Goal: Information Seeking & Learning: Learn about a topic

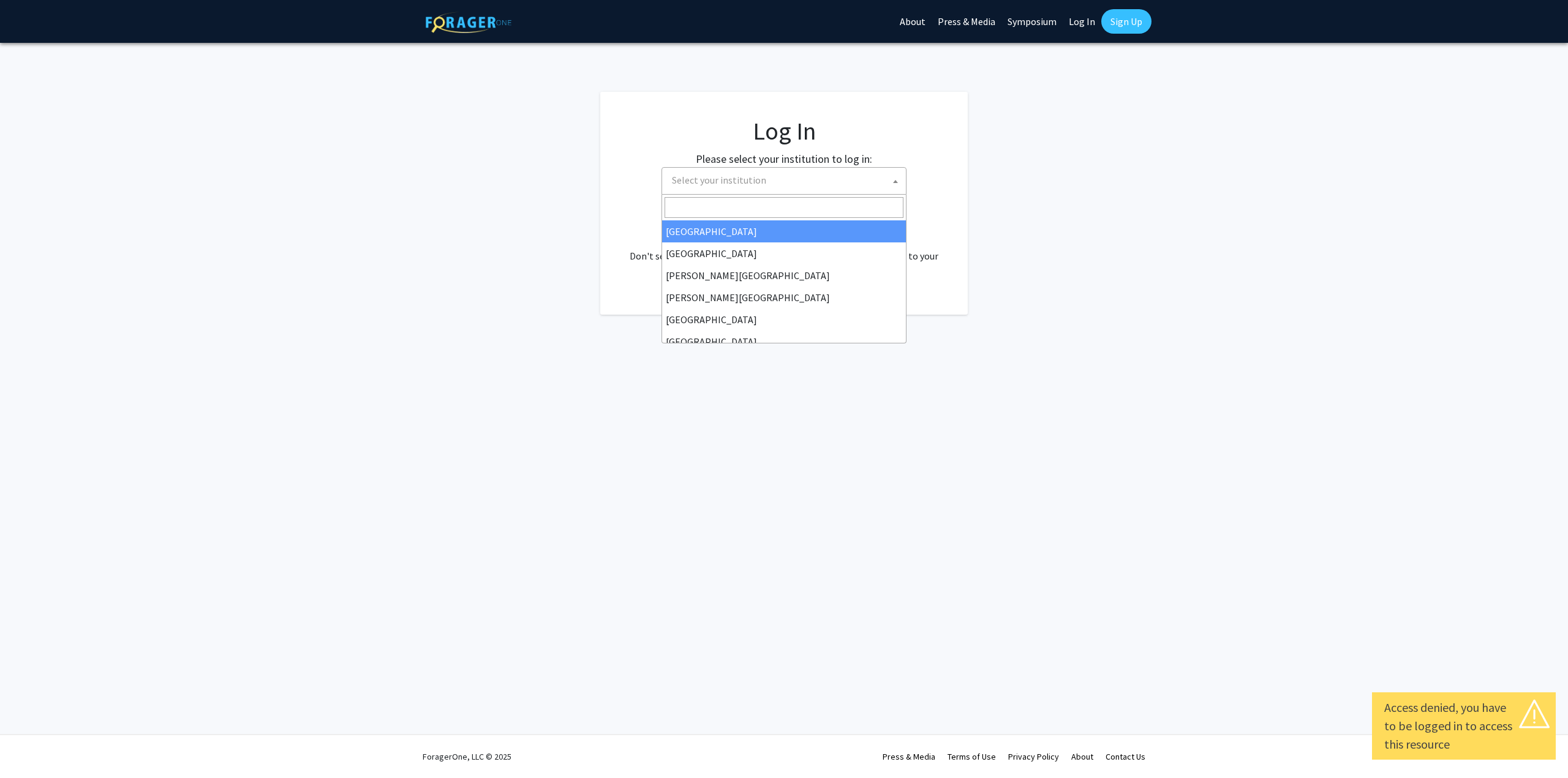
click at [853, 175] on span "Select your institution" at bounding box center [787, 180] width 239 height 25
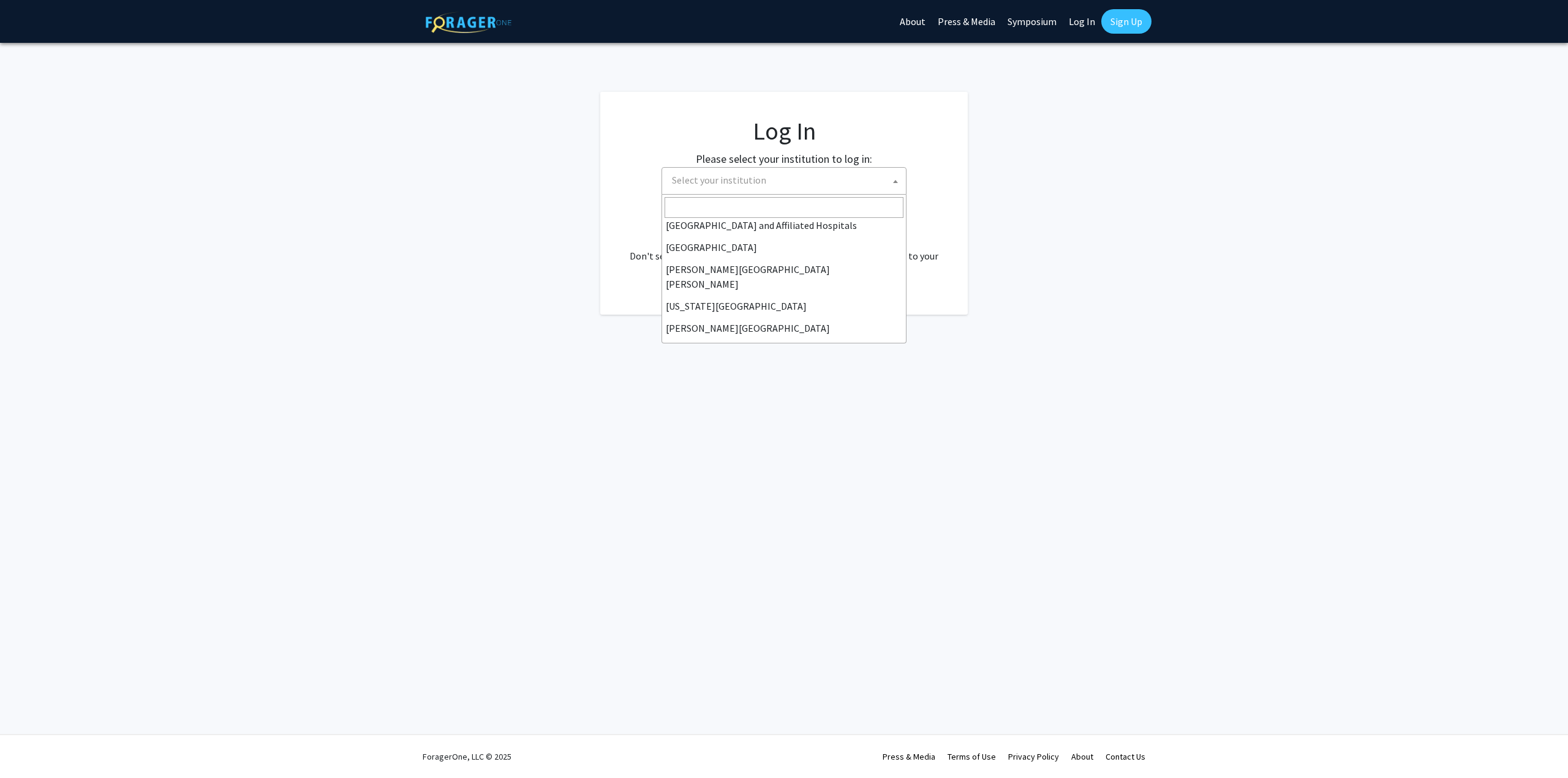
scroll to position [183, 0]
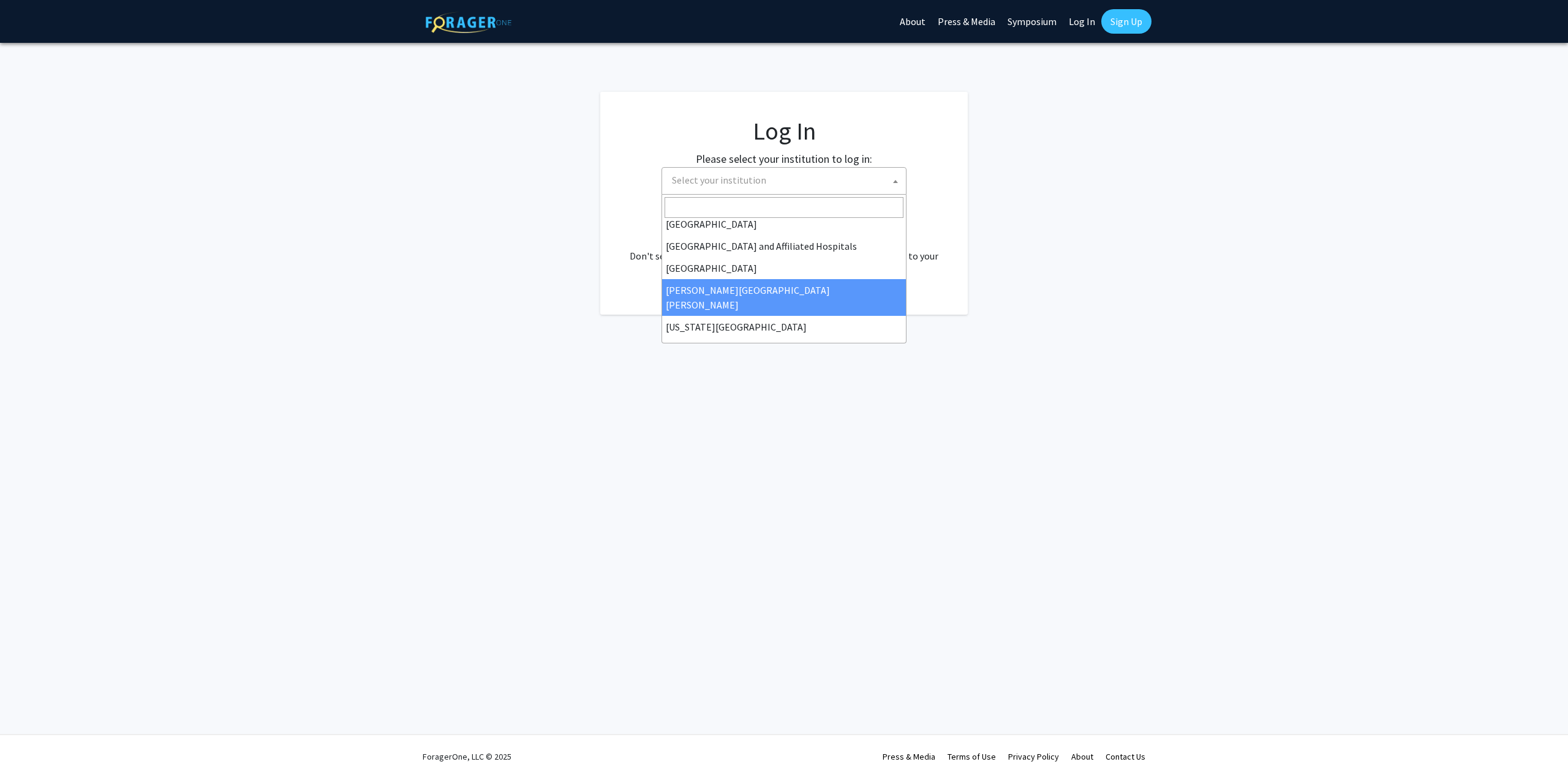
select select "1"
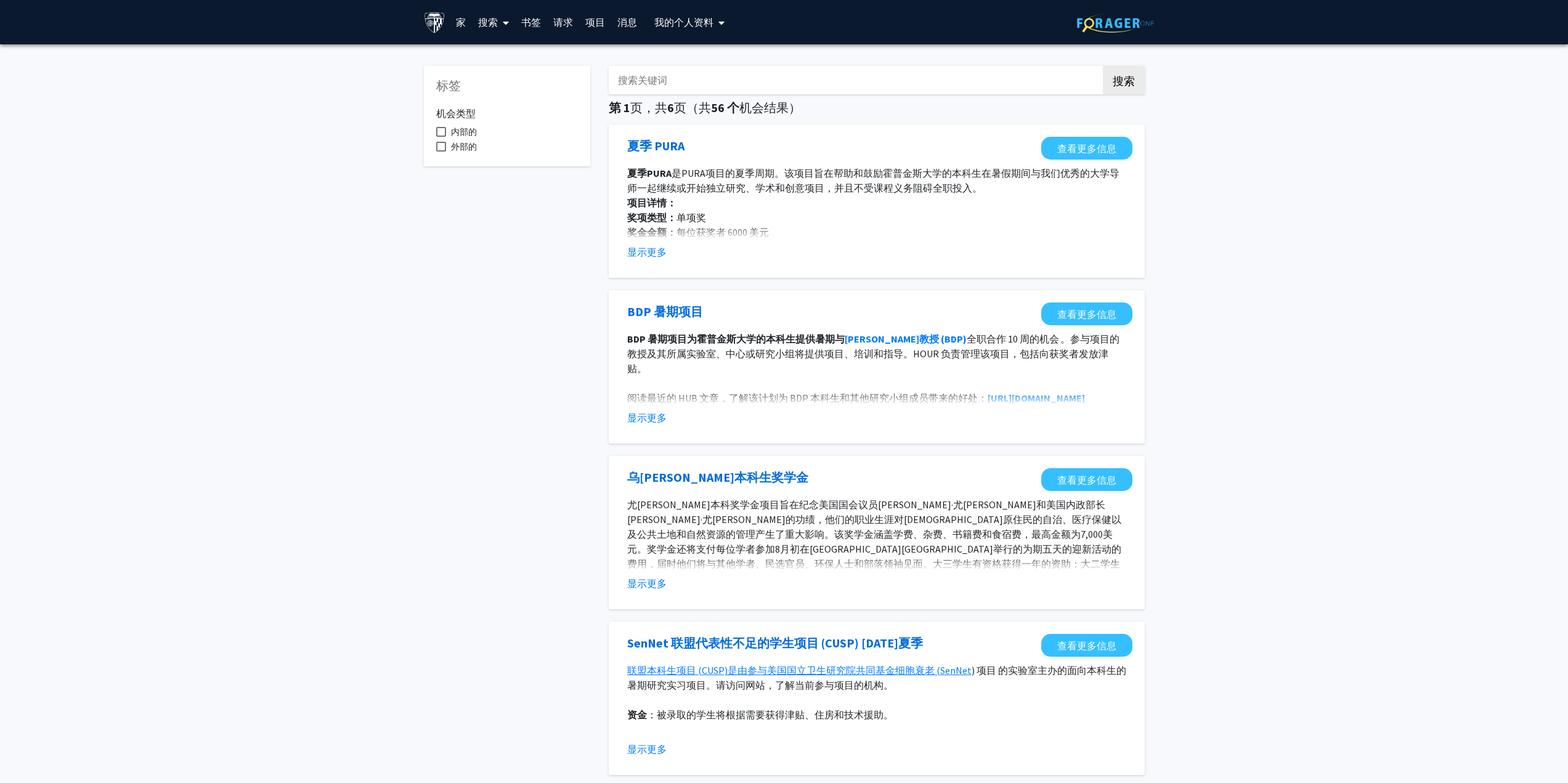
click at [646, 254] on font "显示更多" at bounding box center [647, 252] width 40 height 12
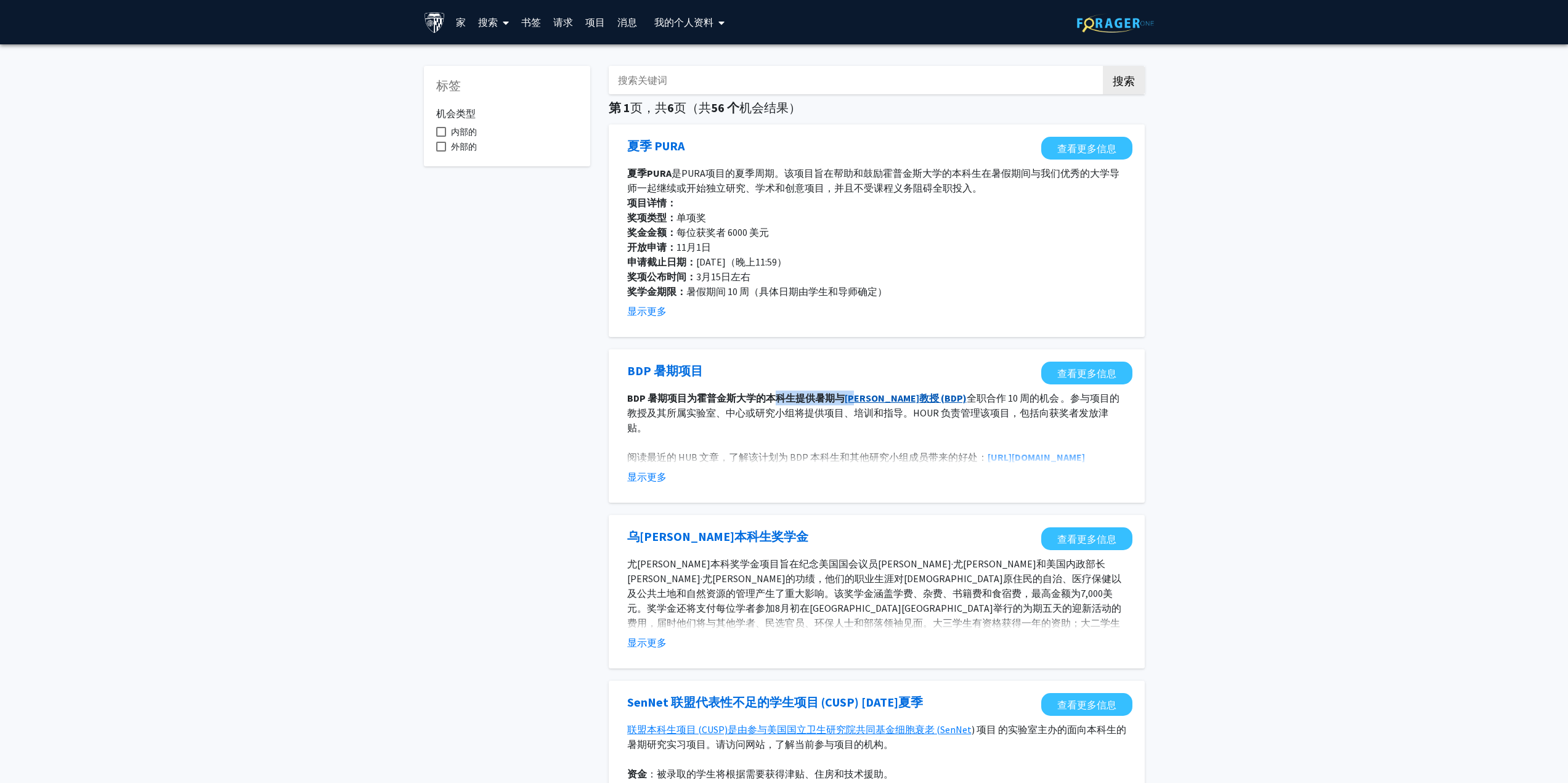
drag, startPoint x: 785, startPoint y: 400, endPoint x: 861, endPoint y: 401, distance: 76.0
click at [861, 401] on p "BDP 暑期项目为霍普金斯大学的本科生提供暑期与 [PERSON_NAME]教授 (BDP) 全职合作 10 周的机会    。参与项目的教授及其所属实验室、…" at bounding box center [876, 412] width 499 height 44
click at [753, 403] on font "BDP 暑期项目为霍普金斯大学的本科生提供暑期与" at bounding box center [735, 398] width 217 height 12
click at [462, 128] on font "内部的" at bounding box center [464, 132] width 26 height 11
click at [442, 137] on input "内部的" at bounding box center [441, 137] width 1 height 1
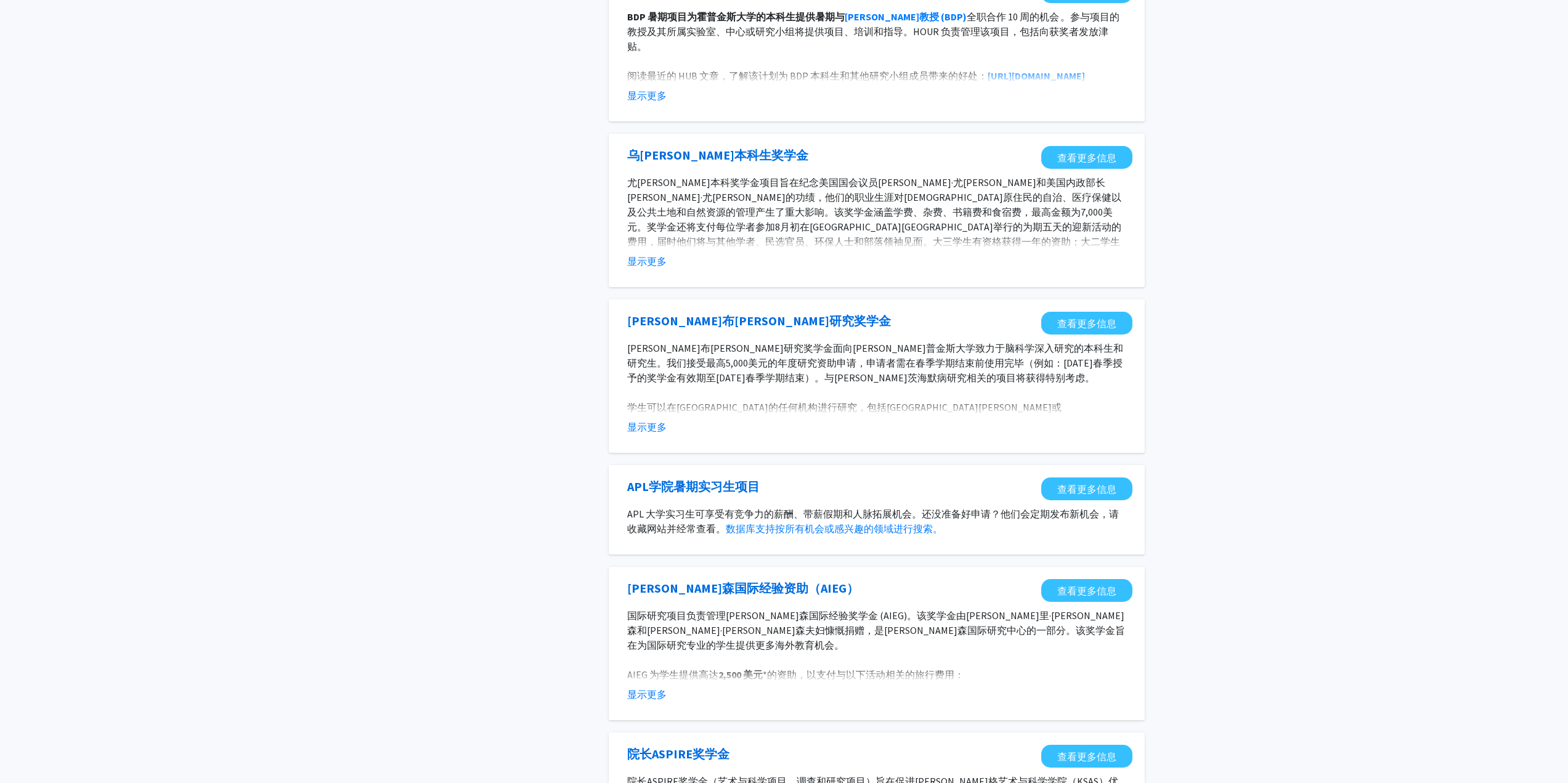
scroll to position [493, 0]
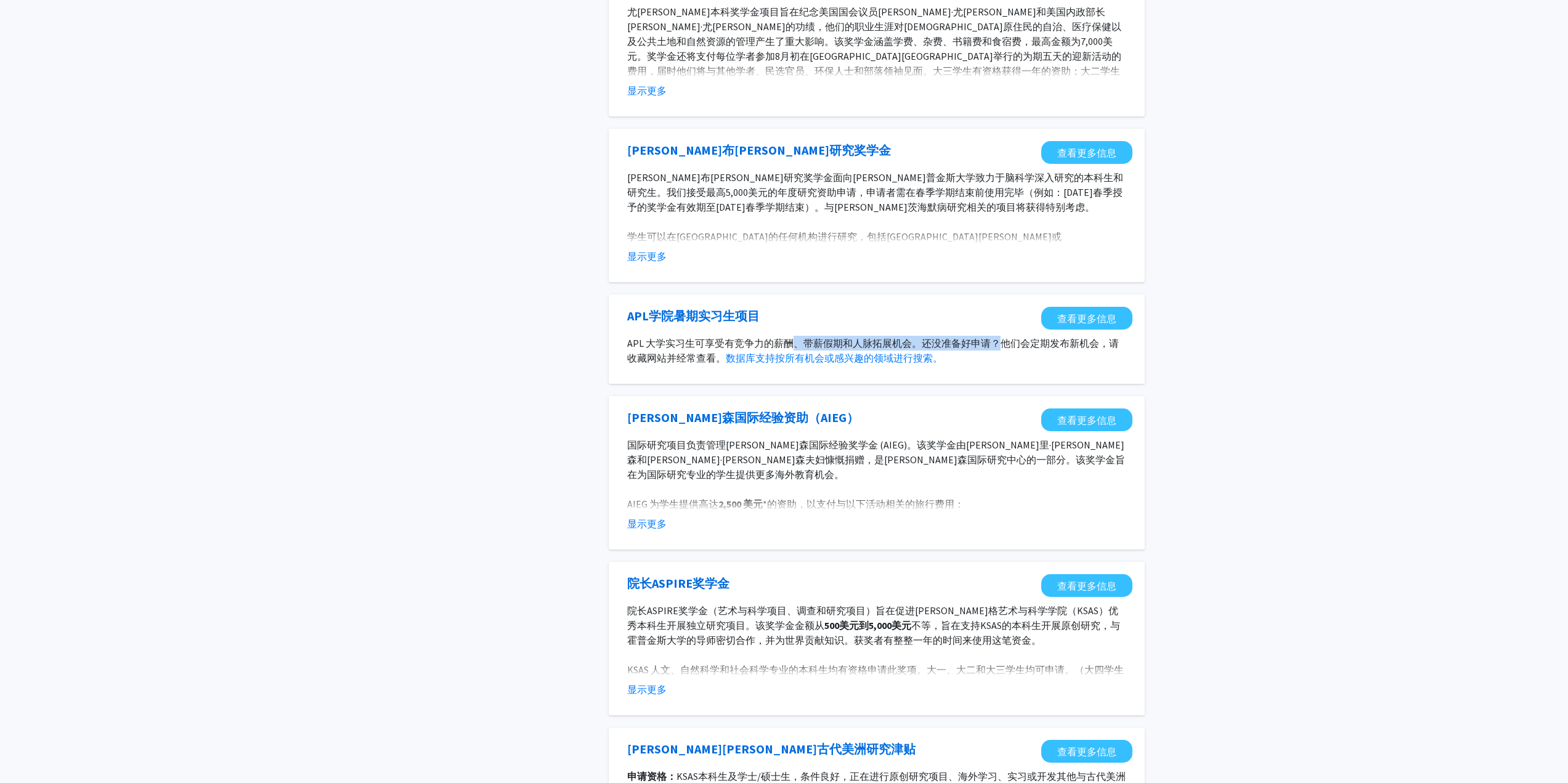
drag, startPoint x: 788, startPoint y: 346, endPoint x: 1003, endPoint y: 348, distance: 215.0
click at [1003, 347] on font "APL 大学实习生可享受有竞争力的薪酬、带薪假期和人脉拓展机会。还没准备好申请？他们会定期发布新机会，请收藏网站并经常查看。" at bounding box center [873, 350] width 492 height 27
click at [1005, 348] on font "APL 大学实习生可享受有竞争力的薪酬、带薪假期和人脉拓展机会。还没准备好申请？他们会定期发布新机会，请收藏网站并经常查看。" at bounding box center [873, 350] width 492 height 27
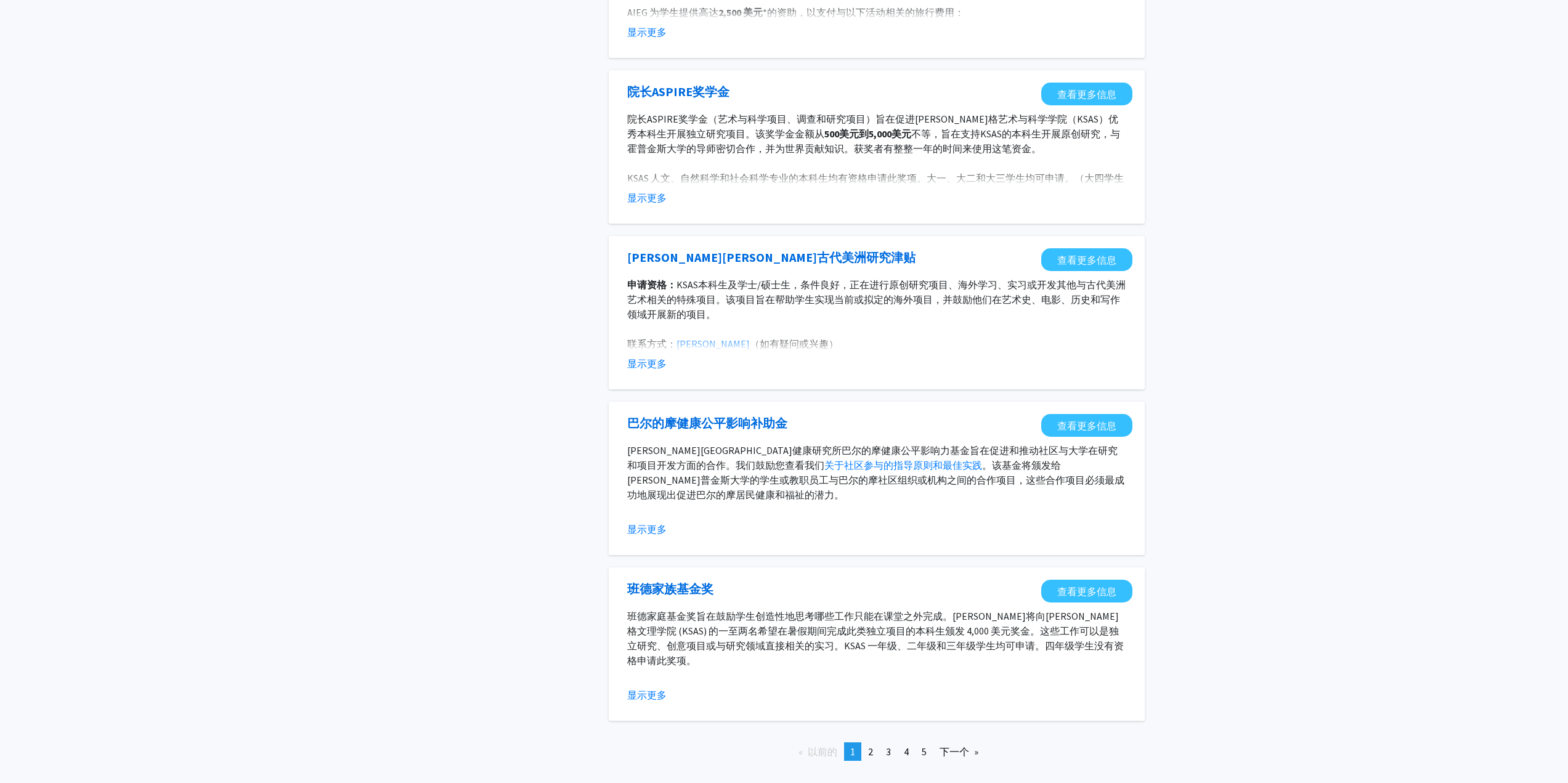
scroll to position [987, 0]
click at [957, 748] on font "下一个" at bounding box center [954, 751] width 29 height 12
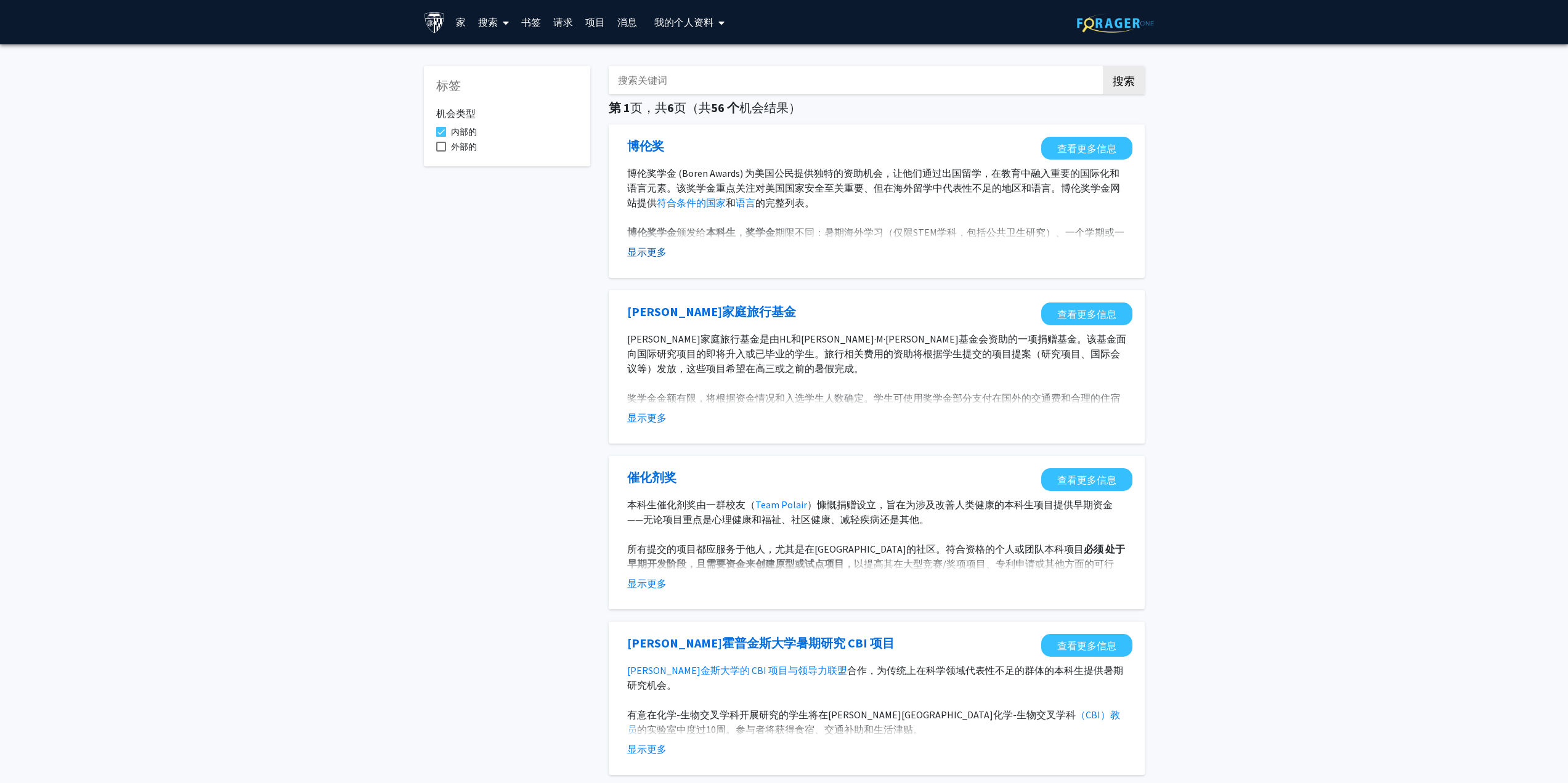
click at [653, 252] on font "显示更多" at bounding box center [647, 252] width 40 height 12
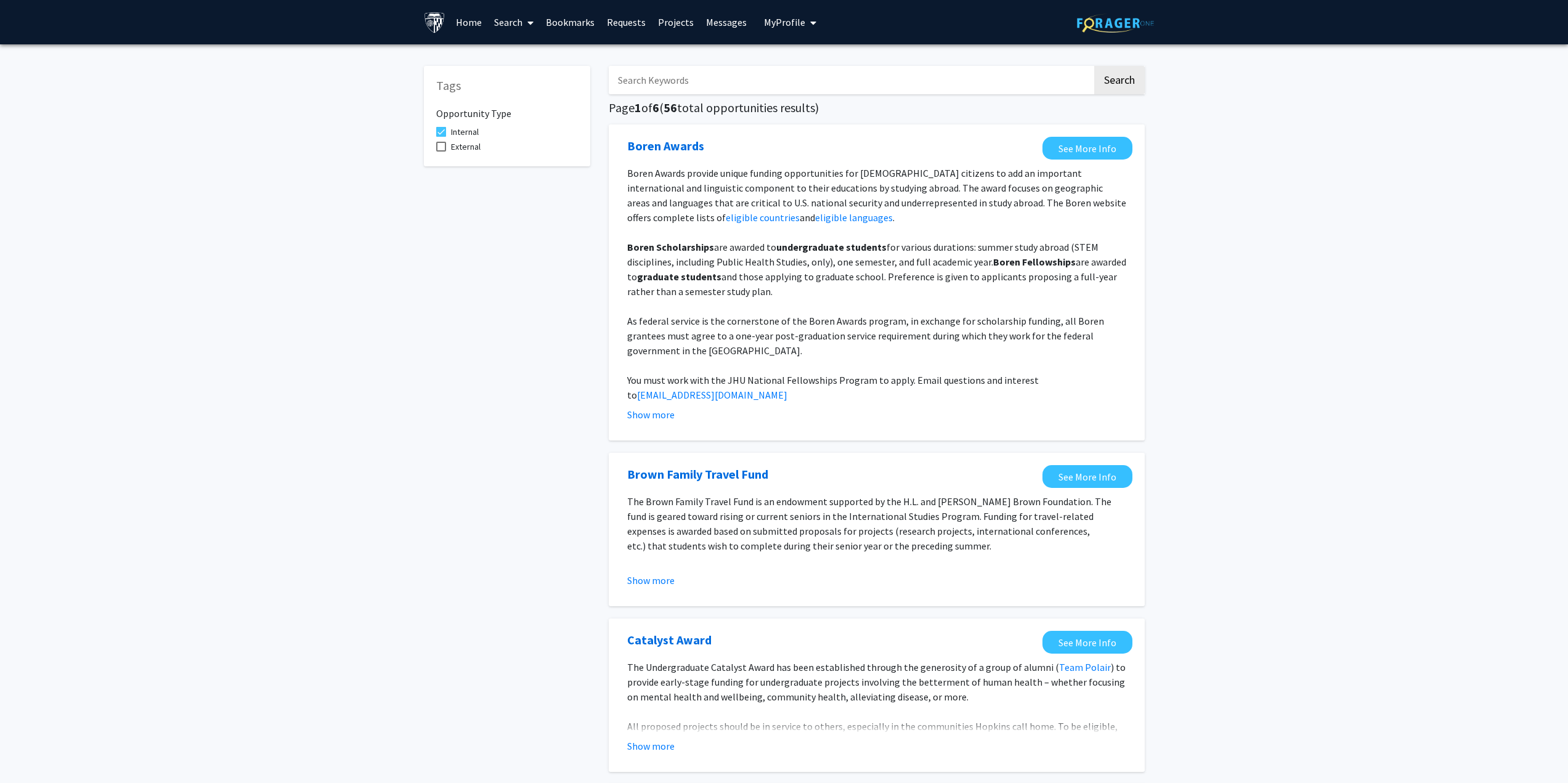
drag, startPoint x: 1345, startPoint y: 241, endPoint x: 904, endPoint y: 240, distance: 441.0
click at [442, 133] on span at bounding box center [441, 132] width 10 height 10
click at [442, 137] on input "Internal" at bounding box center [441, 137] width 1 height 1
checkbox input "false"
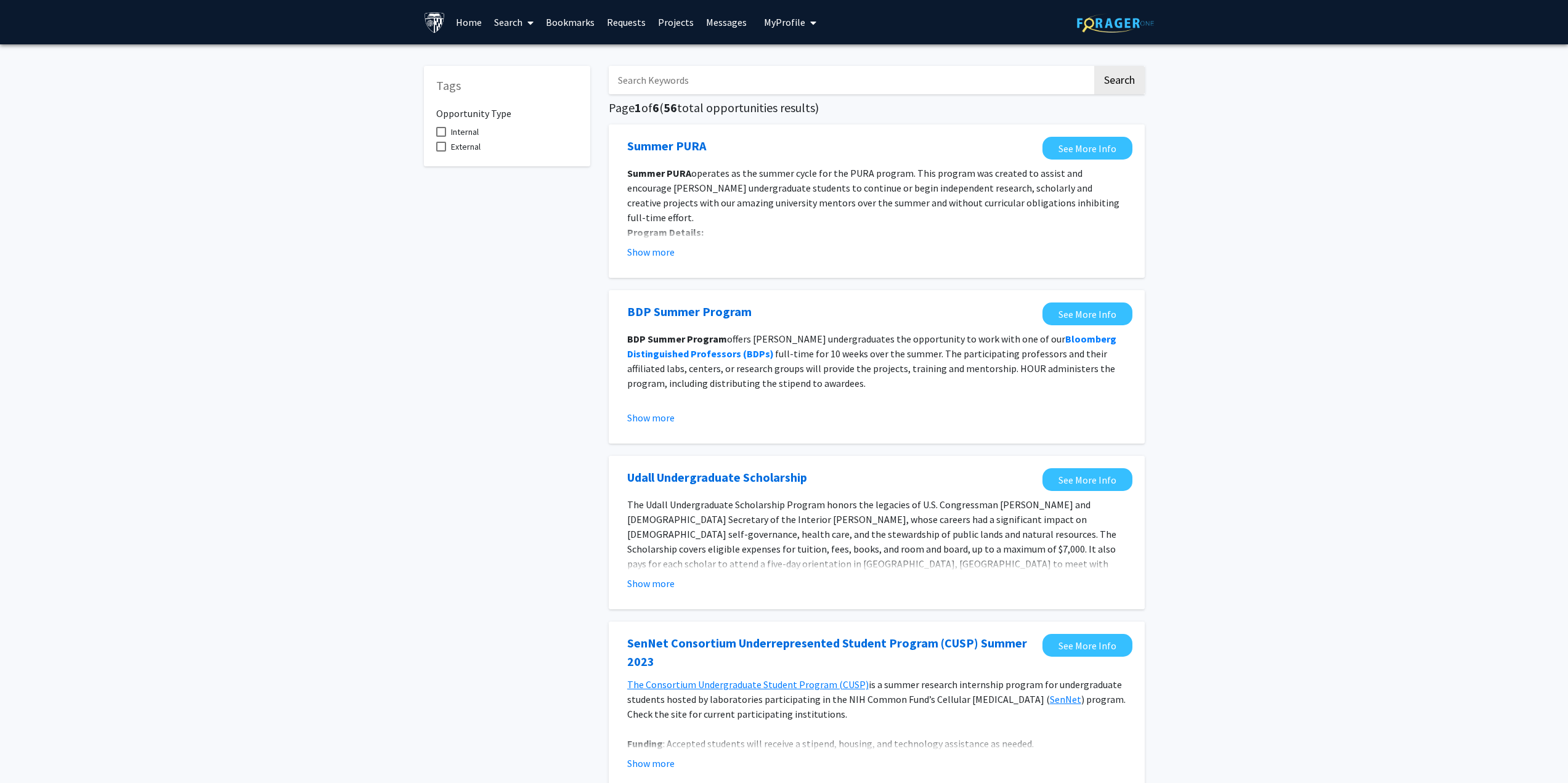
click at [690, 83] on input "Search Keywords" at bounding box center [850, 80] width 484 height 29
click at [1094, 66] on button "Search" at bounding box center [1120, 80] width 50 height 29
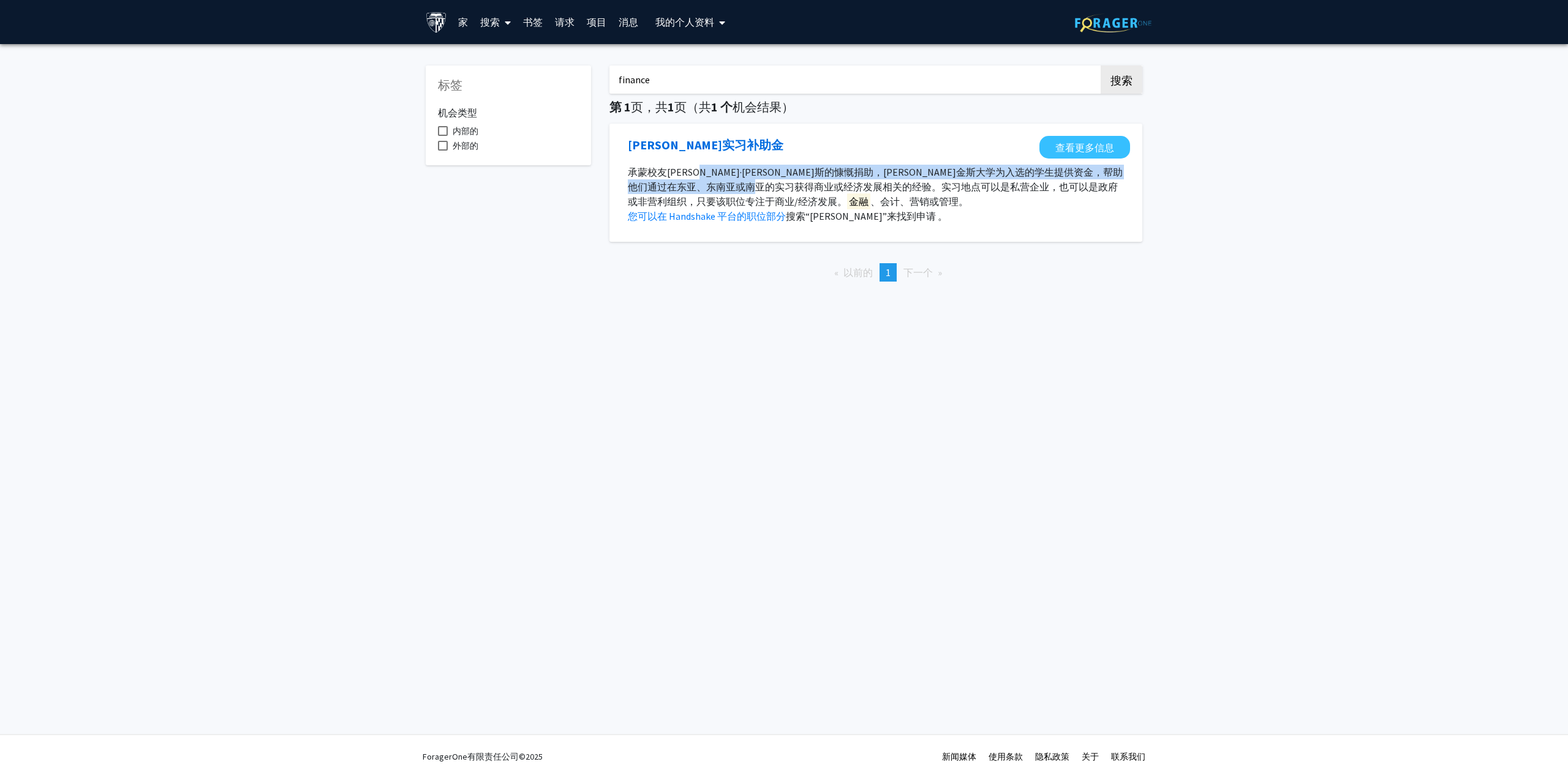
drag, startPoint x: 714, startPoint y: 170, endPoint x: 913, endPoint y: 186, distance: 199.6
click at [913, 186] on font "承蒙校友[PERSON_NAME]·[PERSON_NAME]斯的慷慨捐助，[PERSON_NAME]金斯大学为入选的学生提供资金，帮助他们通过在东亚、东南亚…" at bounding box center [874, 187] width 495 height 41
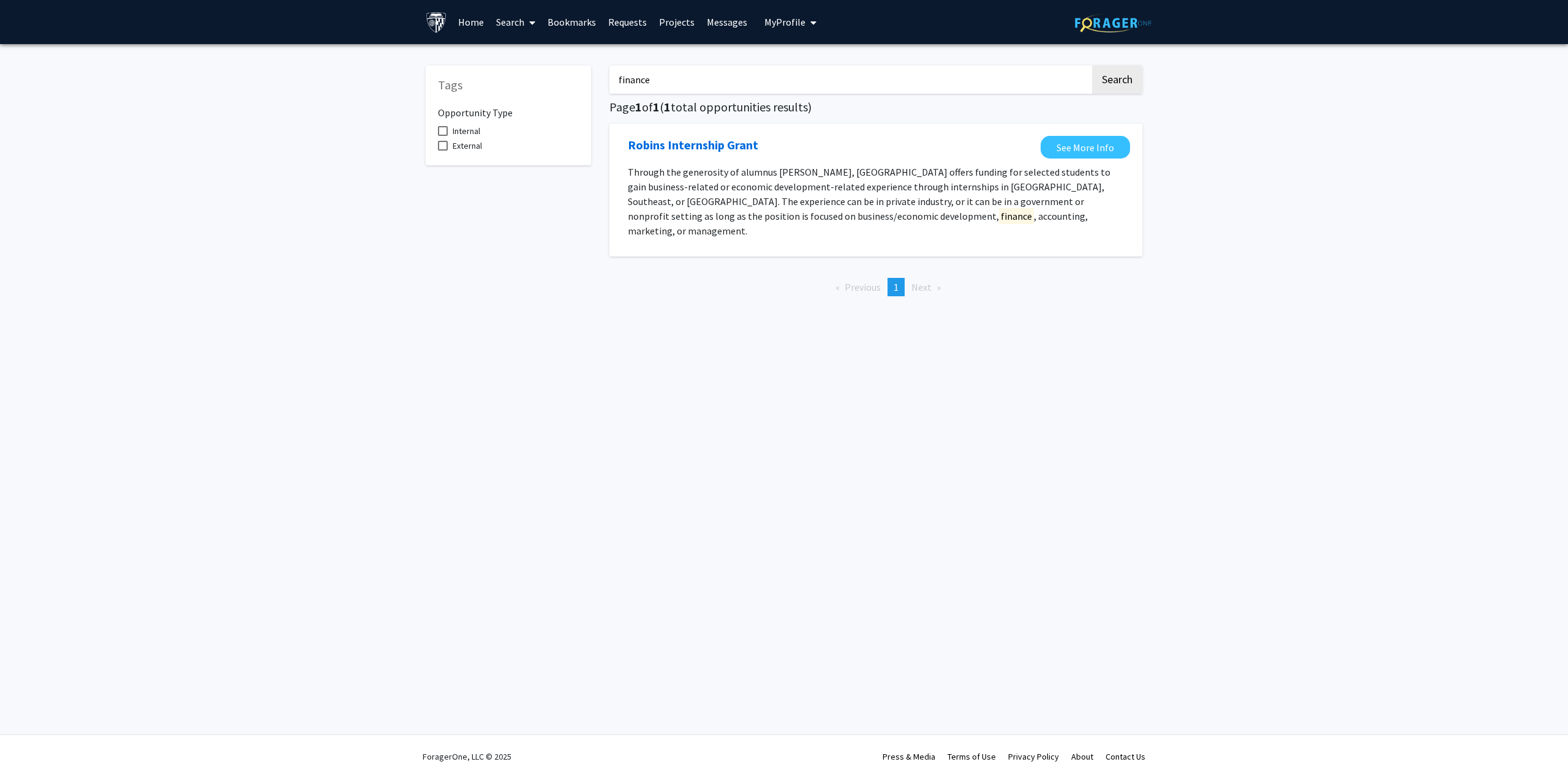
drag, startPoint x: 1281, startPoint y: 156, endPoint x: 1265, endPoint y: 157, distance: 16.0
click at [1281, 156] on div "Tags Opportunity Type Internal External finance Search Page 1 of 1 ( 1 total op…" at bounding box center [784, 188] width 1568 height 290
click at [1101, 148] on link "See More Info" at bounding box center [1085, 147] width 90 height 22
click at [782, 83] on input "finance" at bounding box center [849, 79] width 481 height 28
type input "f"
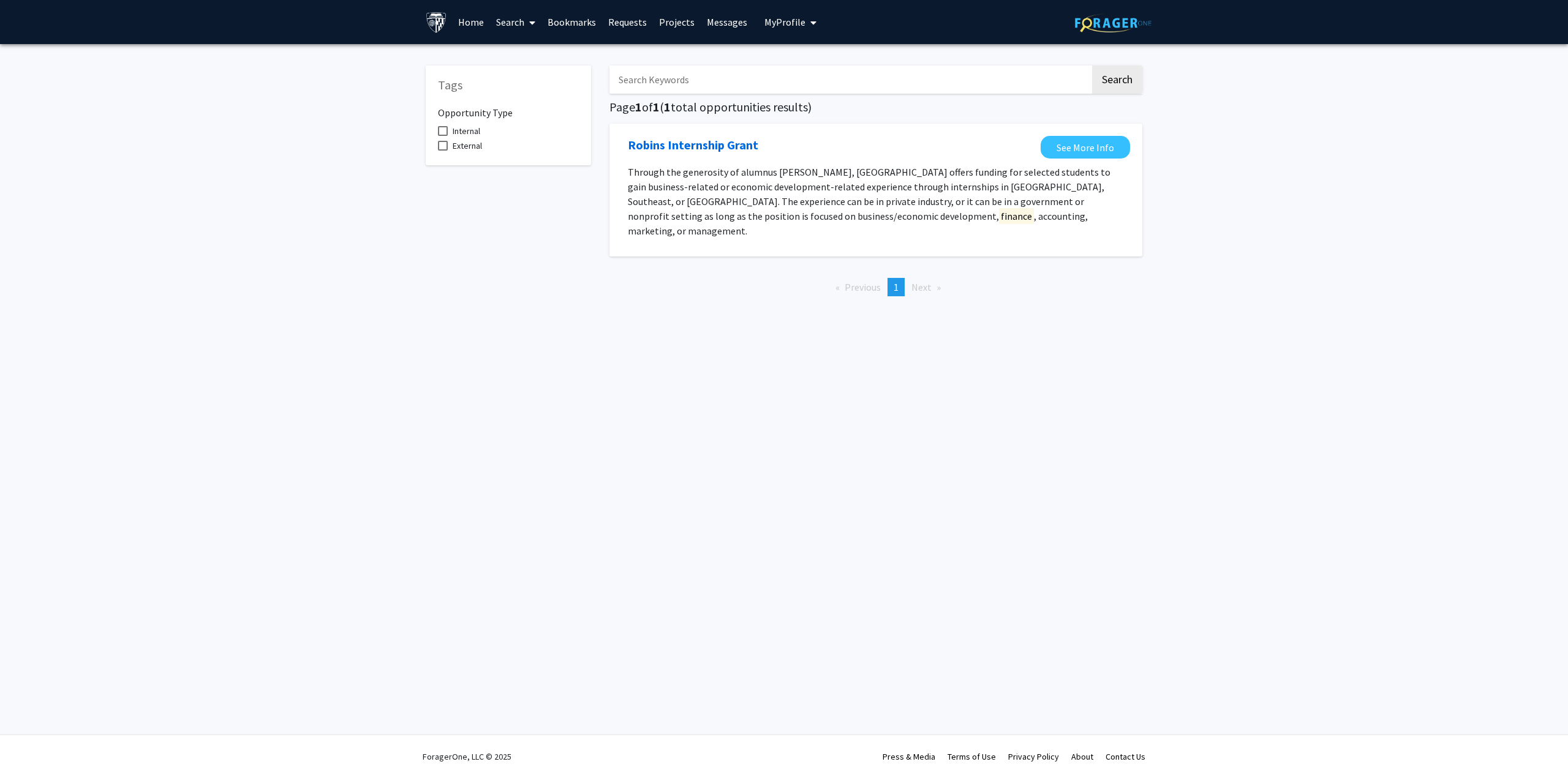
drag, startPoint x: 519, startPoint y: 299, endPoint x: 539, endPoint y: 281, distance: 26.9
click at [519, 299] on div "Tags Opportunity Type Internal External" at bounding box center [508, 180] width 183 height 253
click at [451, 127] on label "Internal" at bounding box center [459, 131] width 42 height 15
click at [443, 136] on input "Internal" at bounding box center [442, 136] width 1 height 1
checkbox input "true"
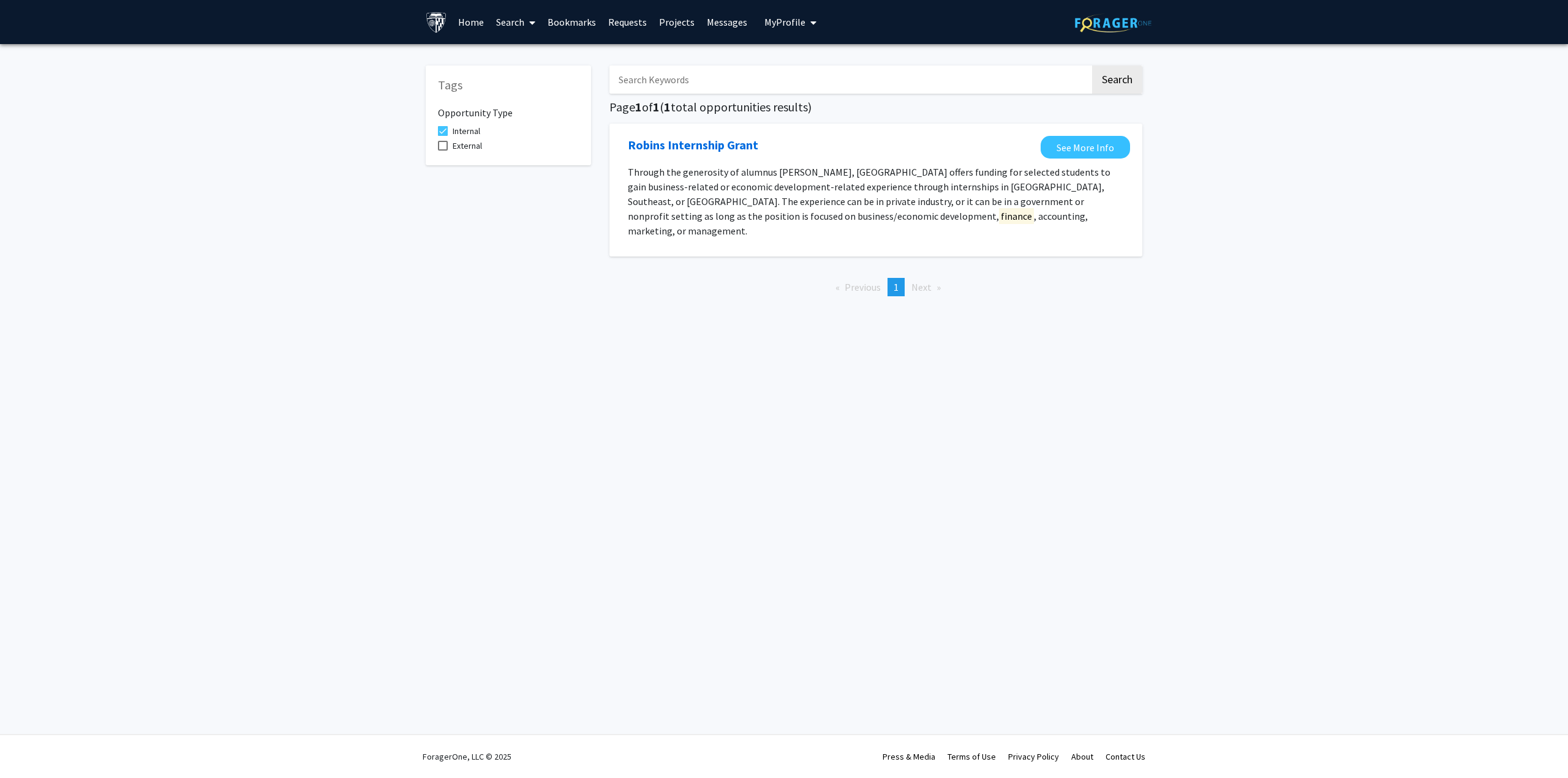
click at [472, 145] on span "External" at bounding box center [467, 145] width 29 height 15
click at [443, 151] on input "External" at bounding box center [442, 151] width 1 height 1
checkbox input "true"
drag, startPoint x: 844, startPoint y: 61, endPoint x: 834, endPoint y: 67, distance: 11.7
click at [843, 61] on div "Search Page 1 of 1 ( 1 total opportunities results) Robins Internship Grant See…" at bounding box center [875, 180] width 551 height 253
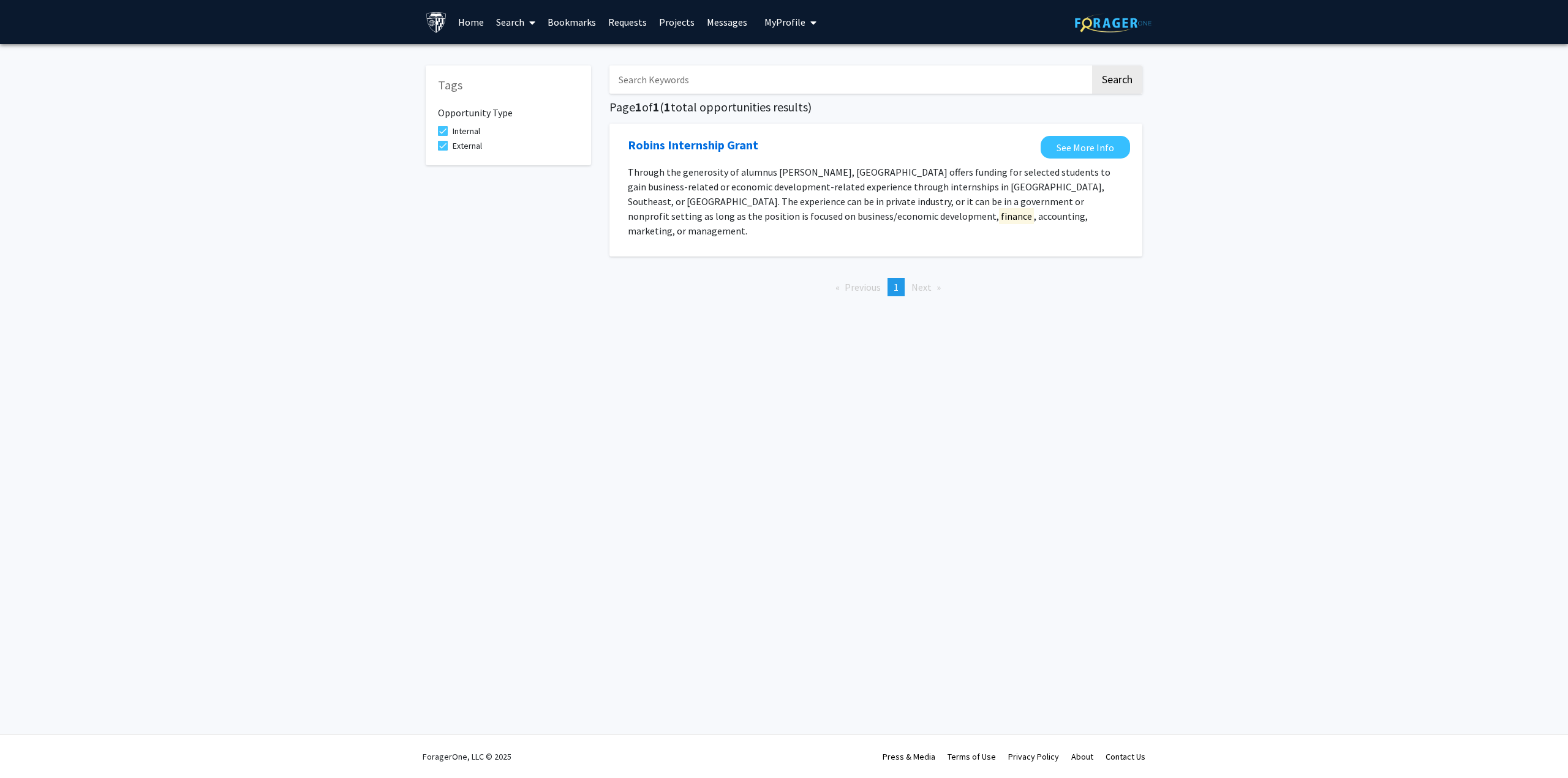
click at [832, 71] on input "Search Keywords" at bounding box center [849, 79] width 481 height 28
click at [387, 110] on div "Tags Opportunity Type Internal External Search Page 1 of 1 ( 1 total opportunit…" at bounding box center [784, 188] width 1568 height 290
click at [445, 128] on span at bounding box center [442, 131] width 9 height 9
click at [443, 136] on input "Internal" at bounding box center [442, 136] width 1 height 1
checkbox input "false"
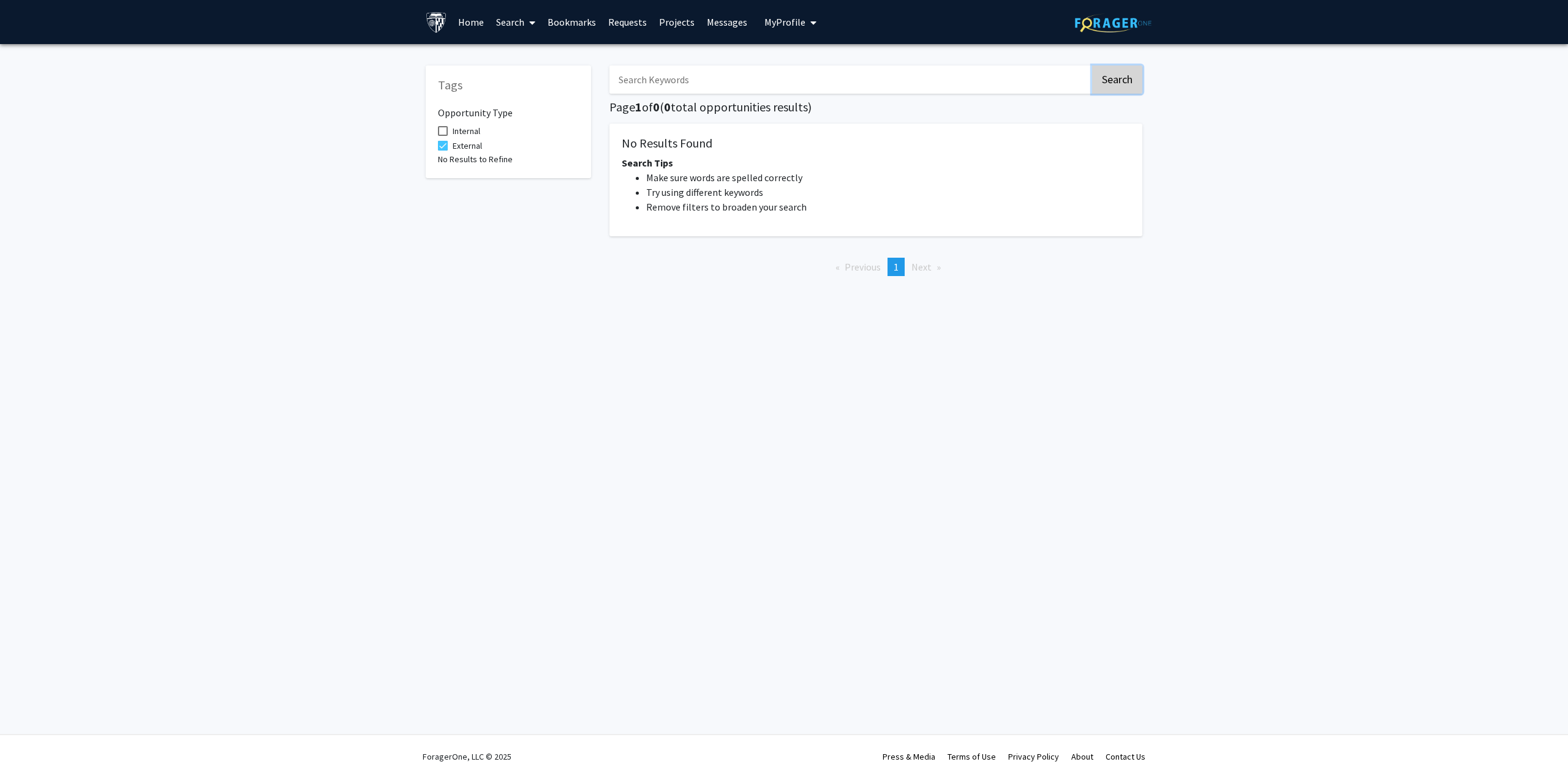
click at [1112, 77] on button "Search" at bounding box center [1117, 79] width 50 height 28
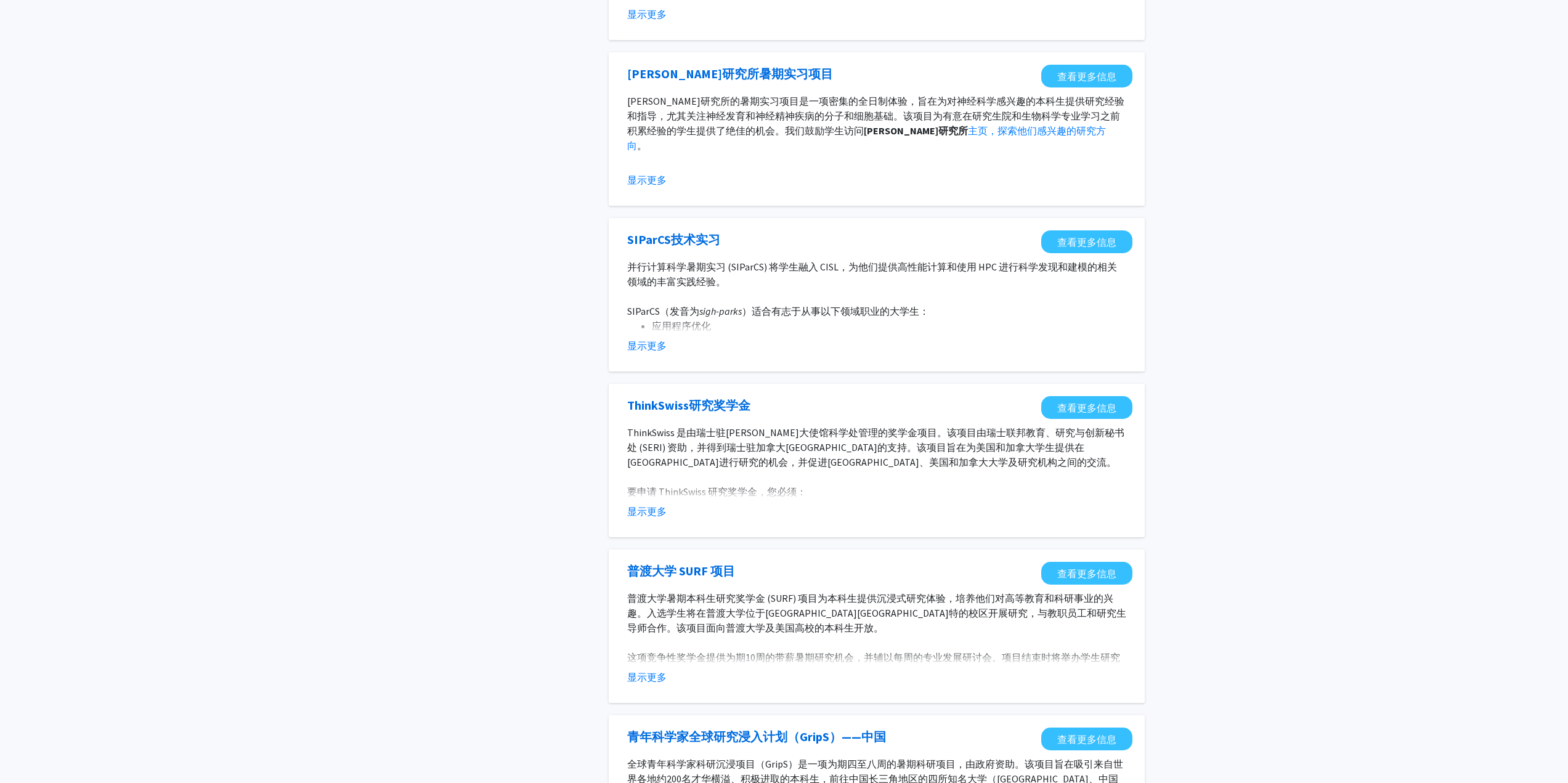
scroll to position [247, 0]
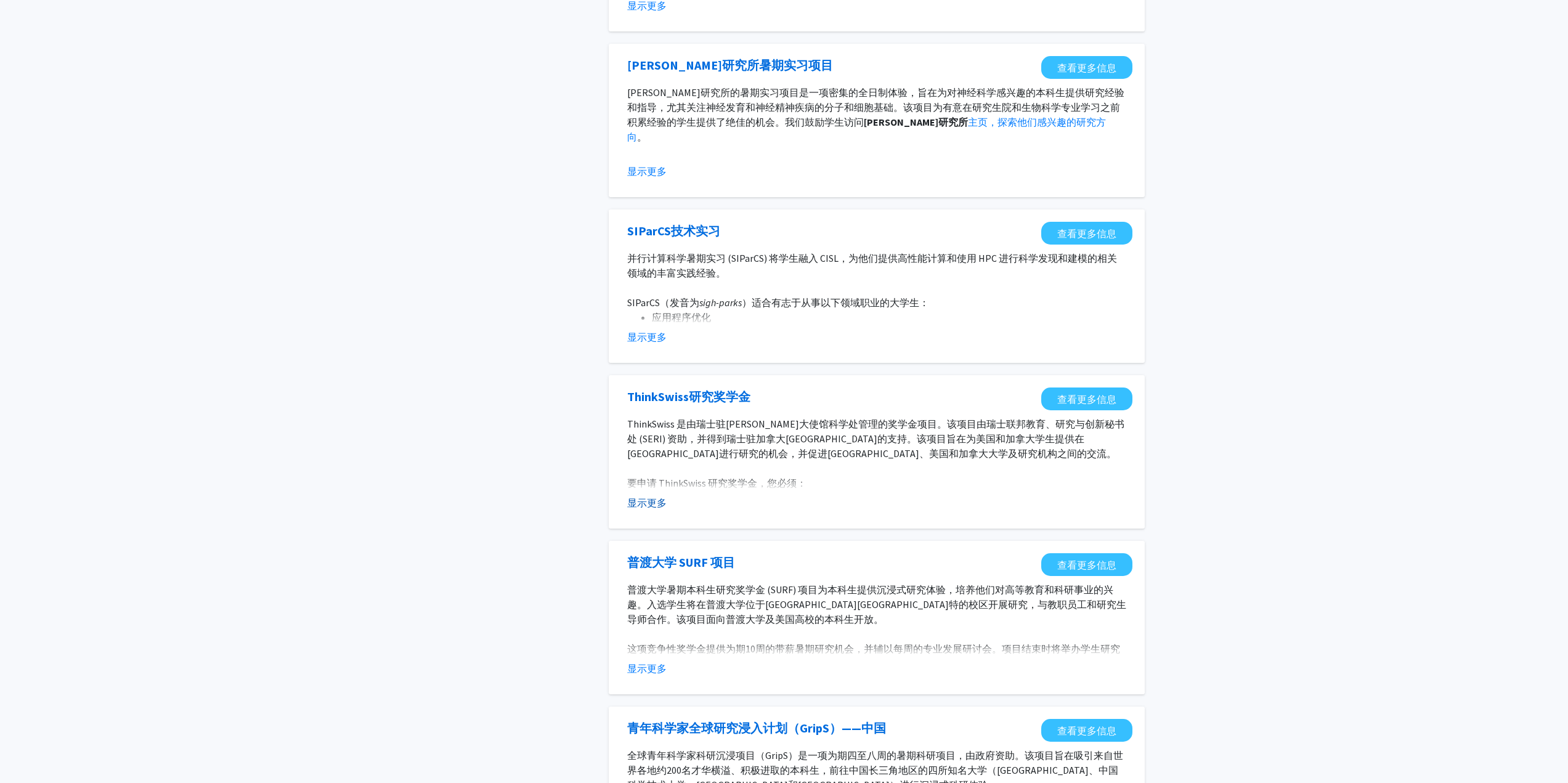
click at [647, 503] on font "显示更多" at bounding box center [647, 503] width 40 height 12
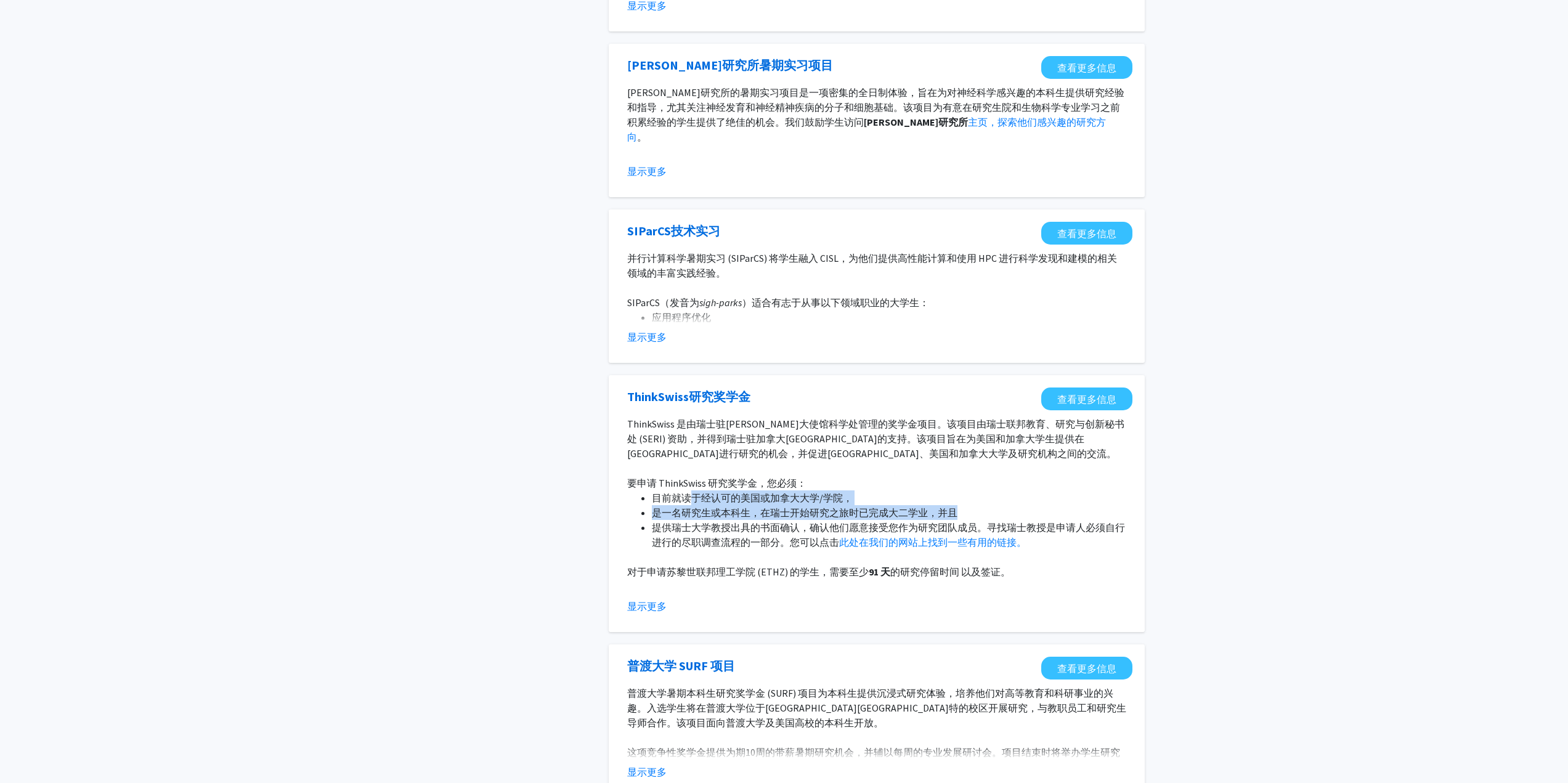
drag, startPoint x: 688, startPoint y: 498, endPoint x: 963, endPoint y: 514, distance: 275.5
click at [960, 514] on ul "目前就读于经认可的美国或加拿大大学/学院， 是一名研究生或本科生，在瑞士开始研究之旅时已完成大二学业，并且 提供瑞士大学教授出具的书面确认，确认他们愿意接受您…" at bounding box center [876, 520] width 499 height 59
click at [1268, 510] on div "标签 机会类型 内部的 外部的 搜索 第 1 页 ，共 1 页（共 7 个 机会结果） SenNet 联盟代表性不足的学生项目 (CUSP) [DATE]夏季…" at bounding box center [784, 510] width 1568 height 1424
drag, startPoint x: 819, startPoint y: 577, endPoint x: 1007, endPoint y: 570, distance: 188.1
click at [1007, 570] on p "对于申请苏黎世联邦理工学院 (ETHZ) 的学生，需要至少 91 天 的研究停留时间 以及签证。" at bounding box center [876, 572] width 499 height 15
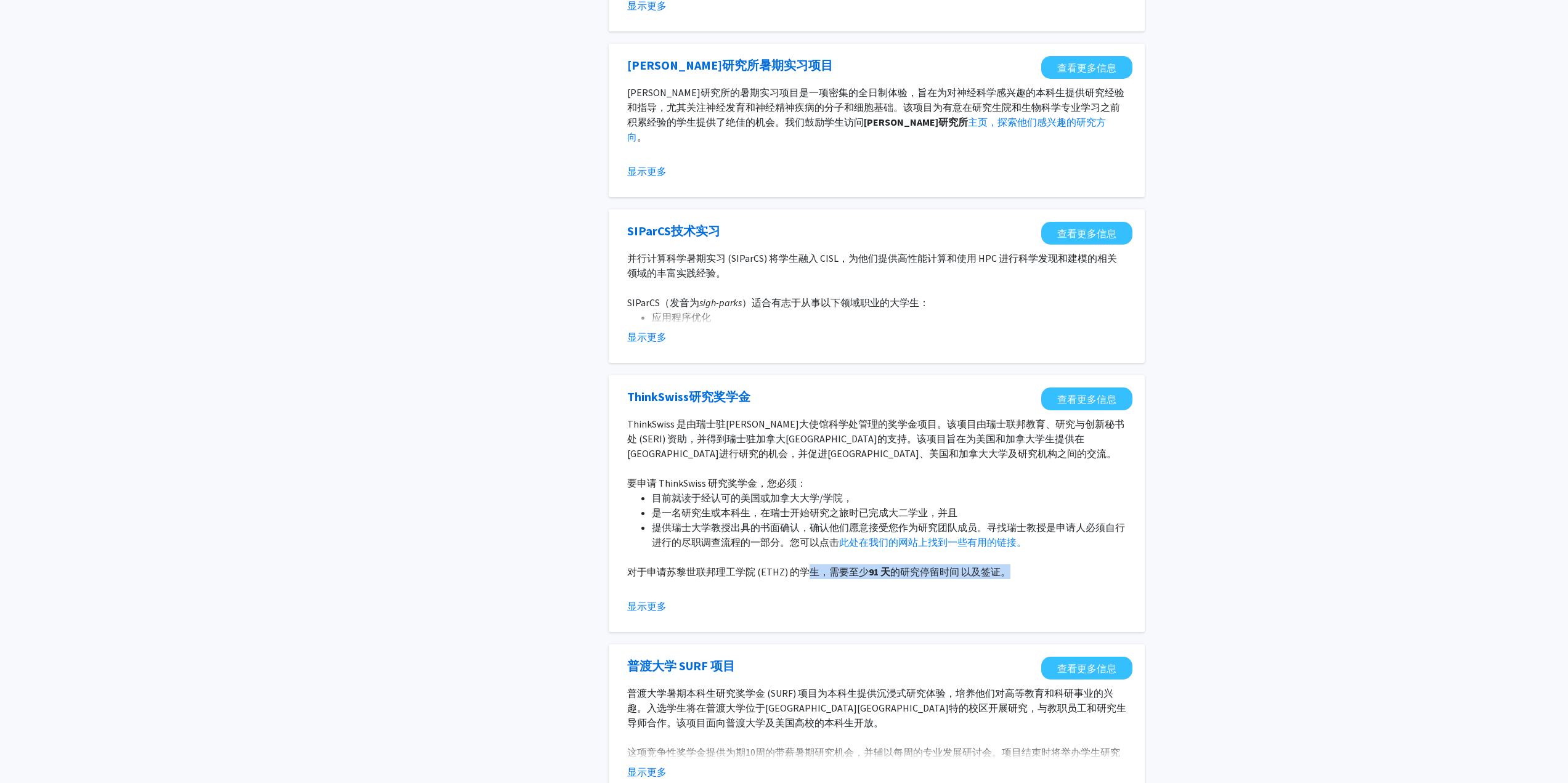
click at [1007, 570] on font "的研究停留时间 以及签证。" at bounding box center [950, 572] width 120 height 12
click at [1081, 407] on link "查看更多信息" at bounding box center [1087, 399] width 91 height 23
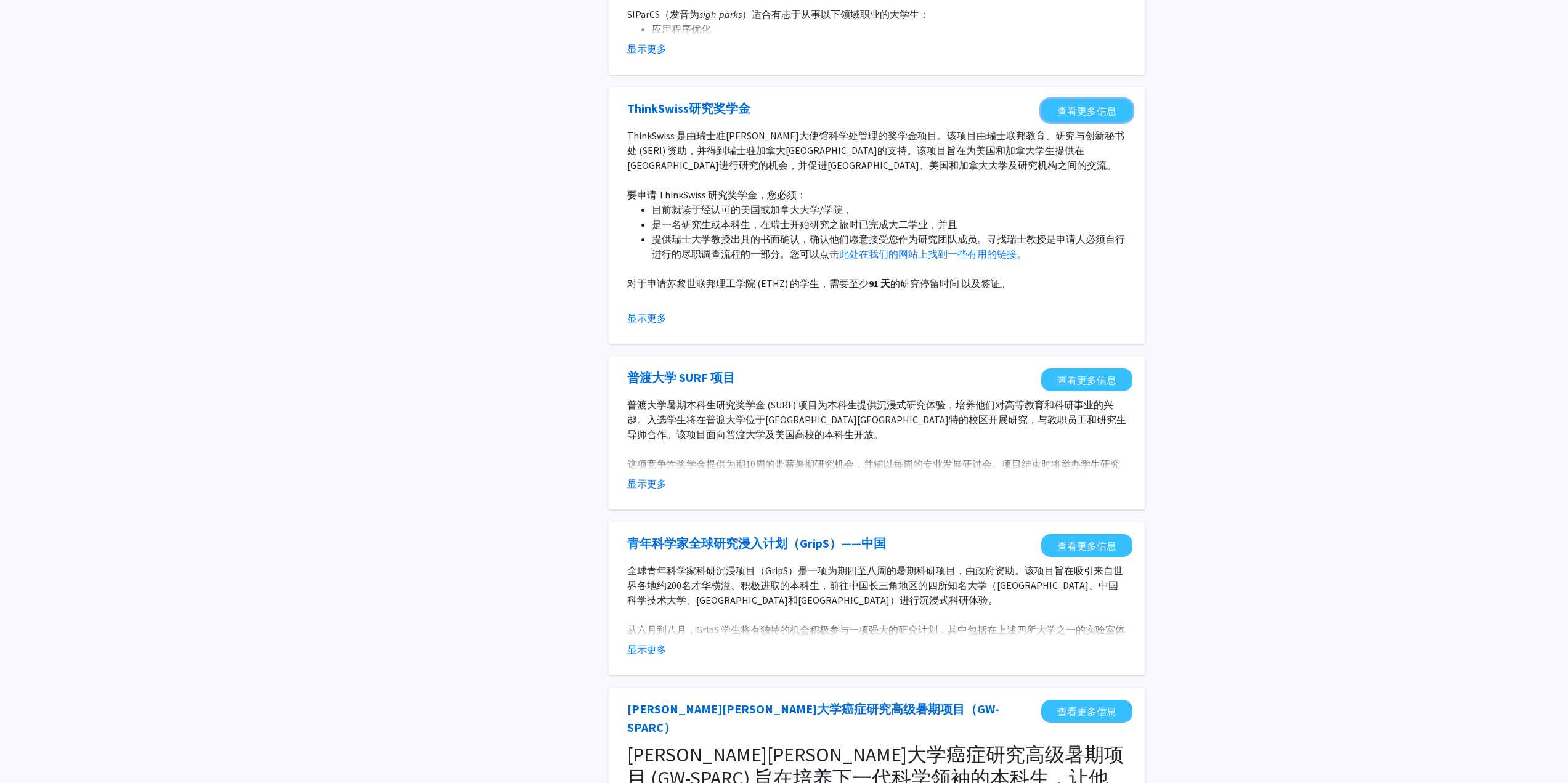
scroll to position [554, 0]
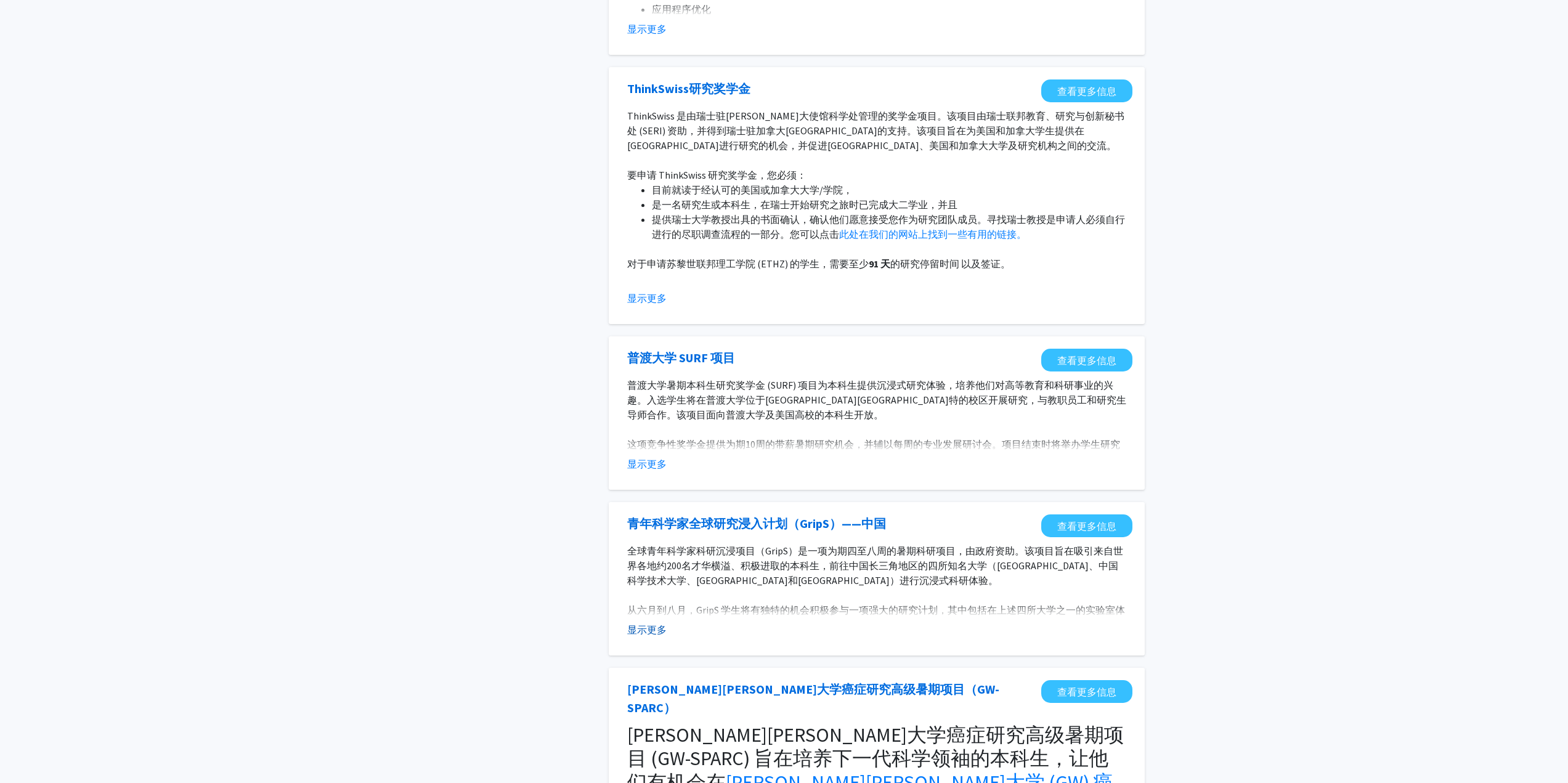
click at [644, 631] on font "显示更多" at bounding box center [647, 630] width 40 height 12
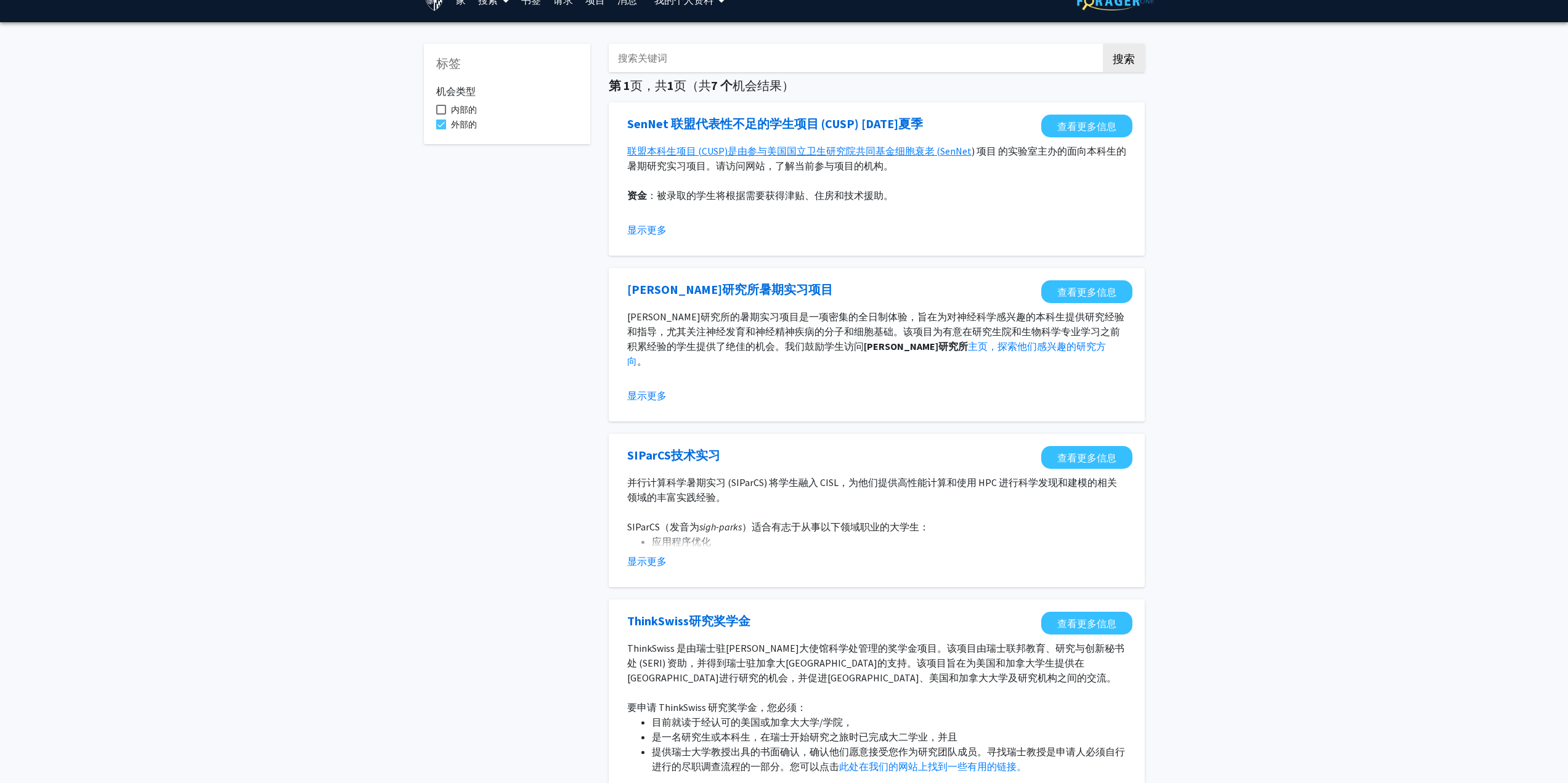
scroll to position [0, 0]
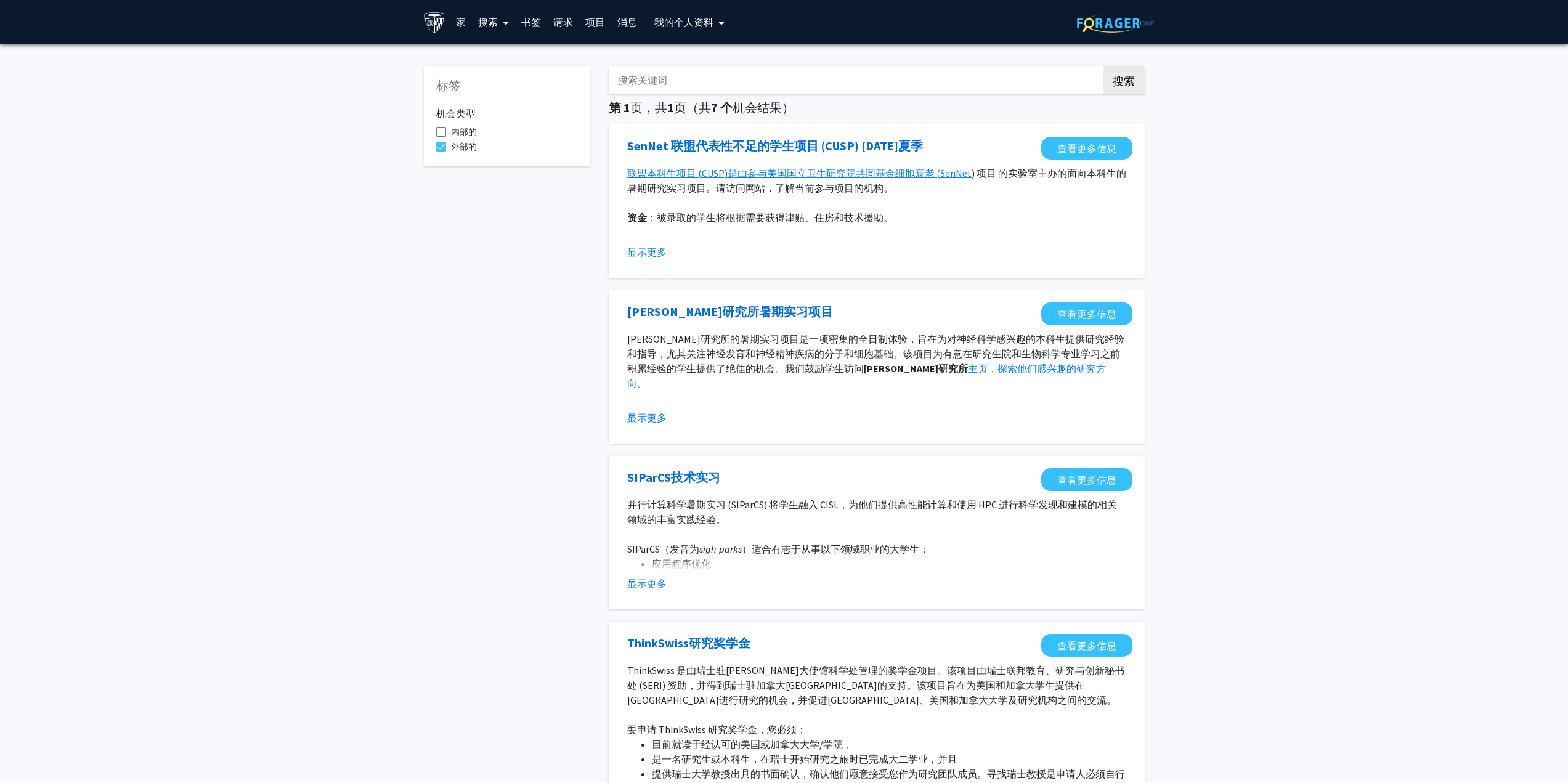
drag, startPoint x: 456, startPoint y: 144, endPoint x: 464, endPoint y: 145, distance: 8.1
click at [456, 144] on font "外部的" at bounding box center [464, 146] width 26 height 11
click at [442, 152] on input "外部的" at bounding box center [441, 152] width 1 height 1
checkbox input "false"
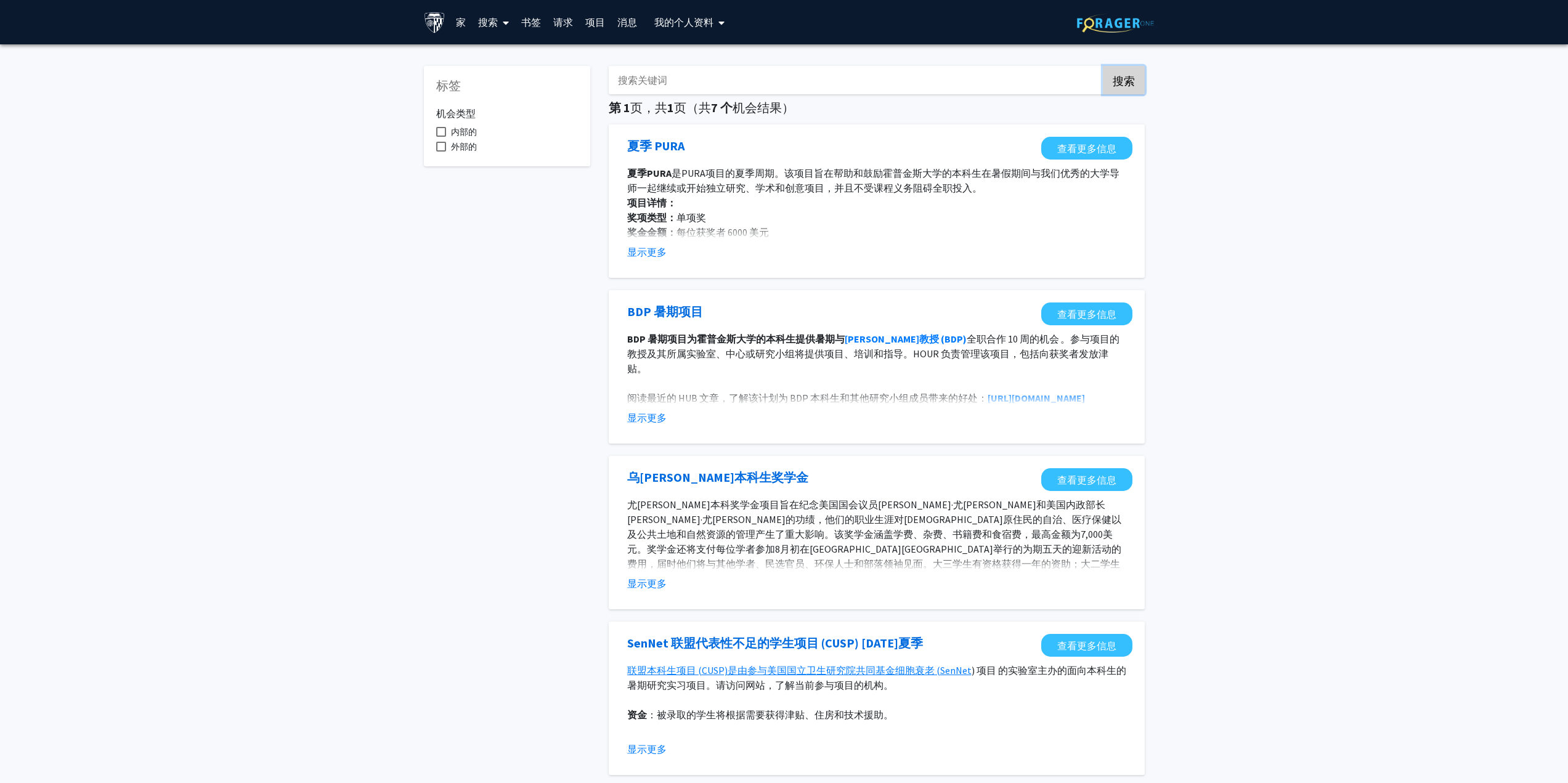
click at [1140, 87] on button "搜索" at bounding box center [1124, 80] width 42 height 29
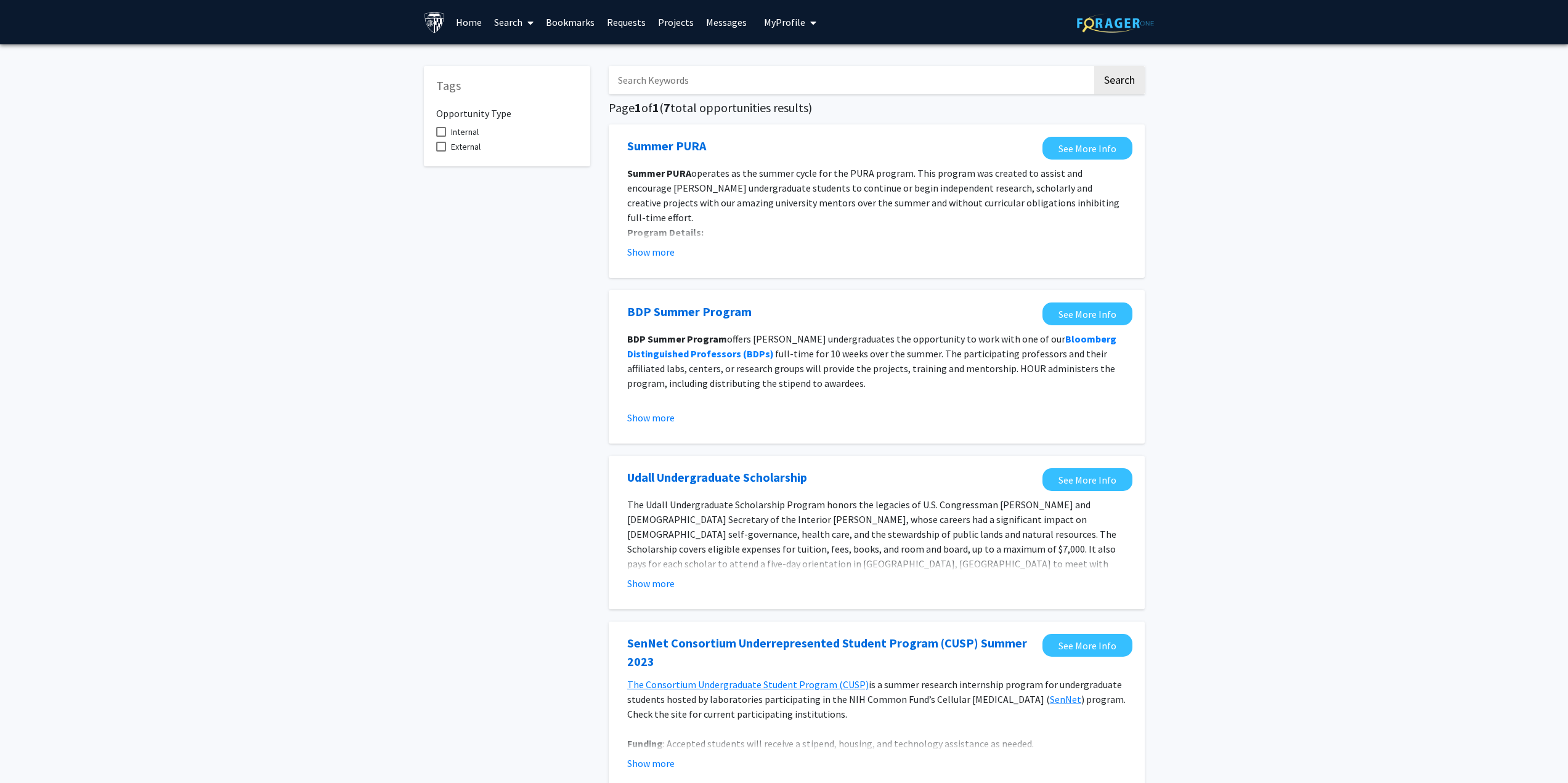
click at [1127, 76] on button "Search" at bounding box center [1120, 80] width 50 height 29
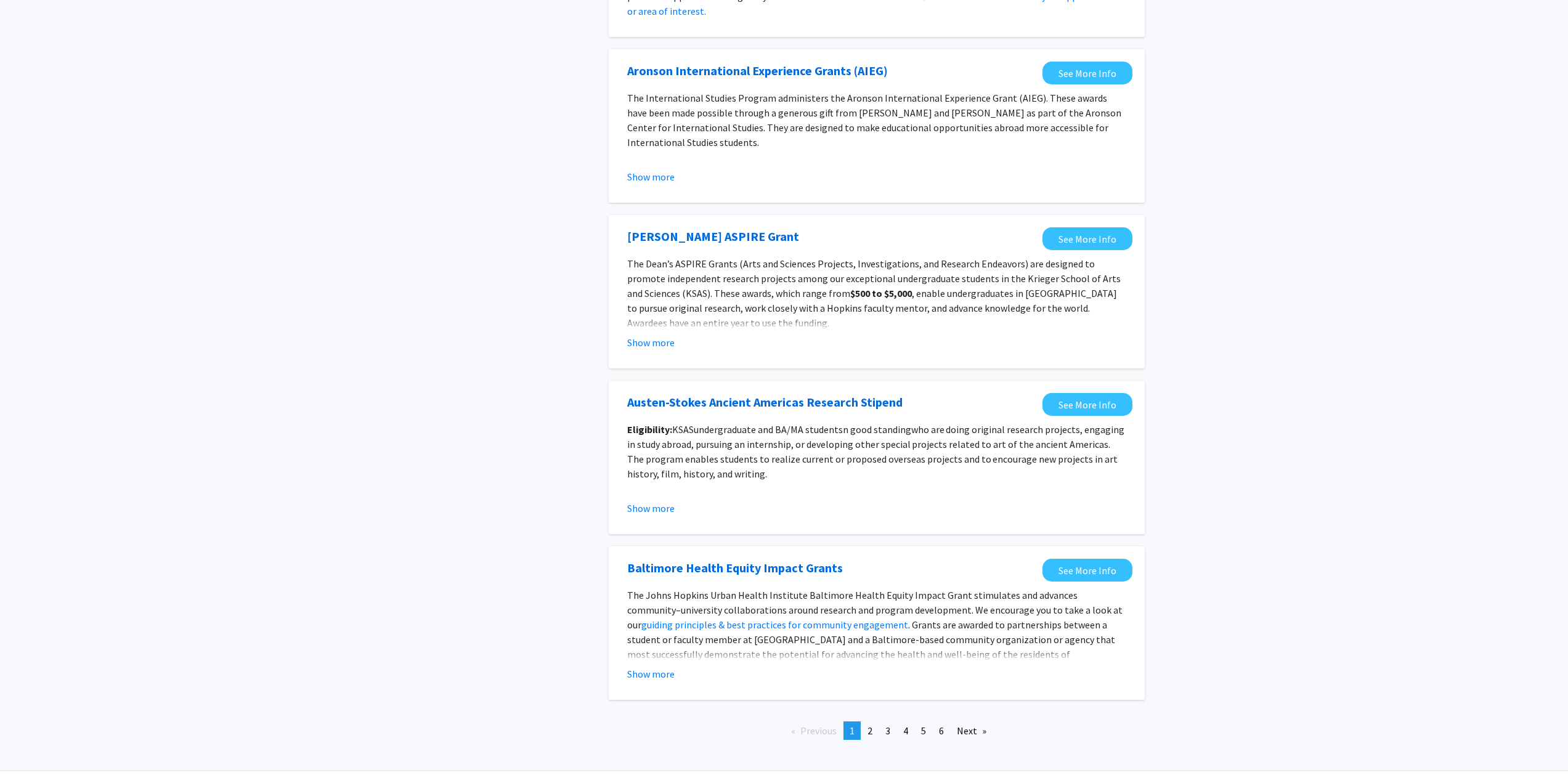
scroll to position [1066, 0]
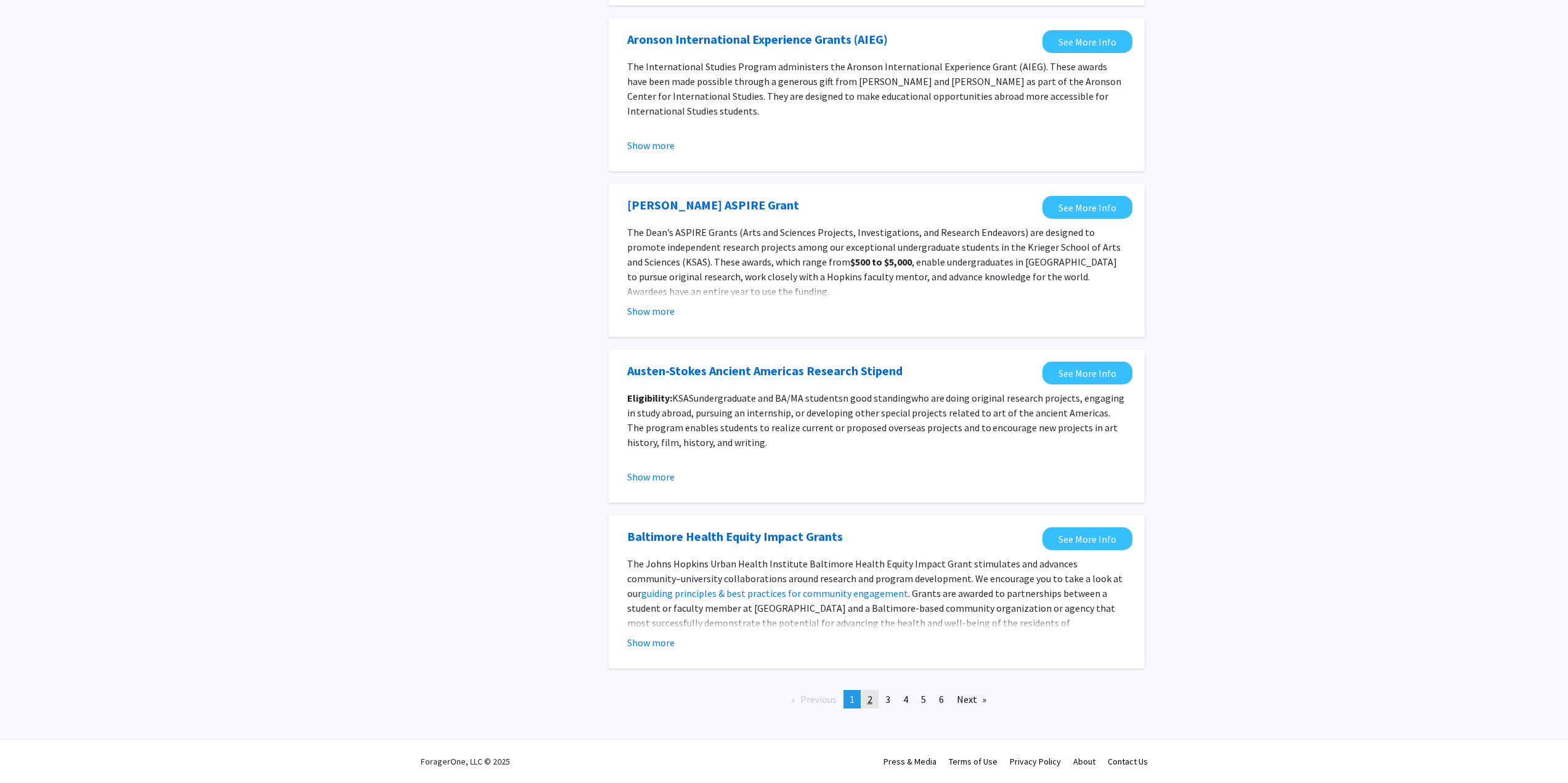
click at [868, 707] on link "page 2" at bounding box center [870, 699] width 17 height 18
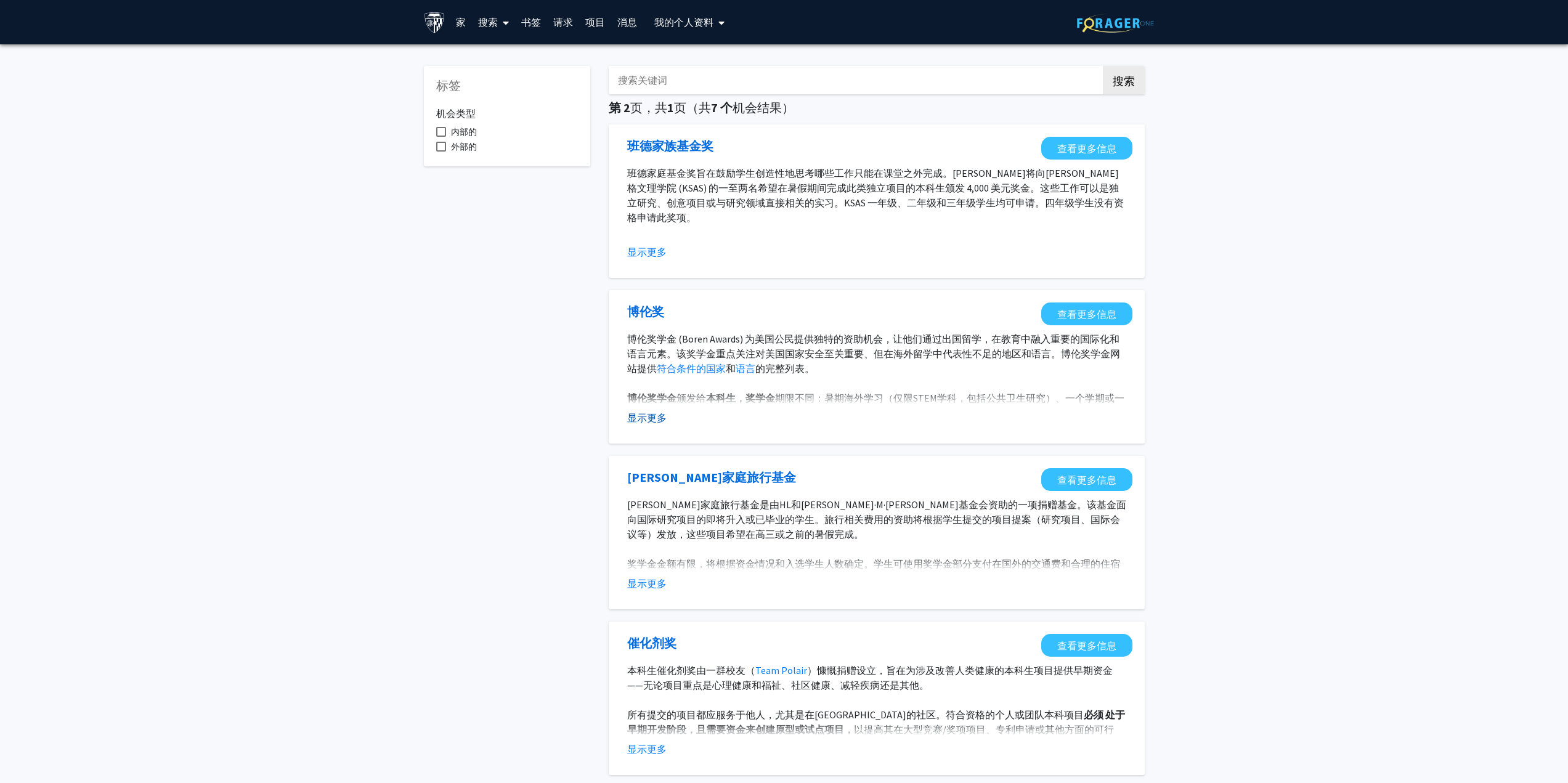
click at [644, 419] on font "显示更多" at bounding box center [647, 417] width 40 height 12
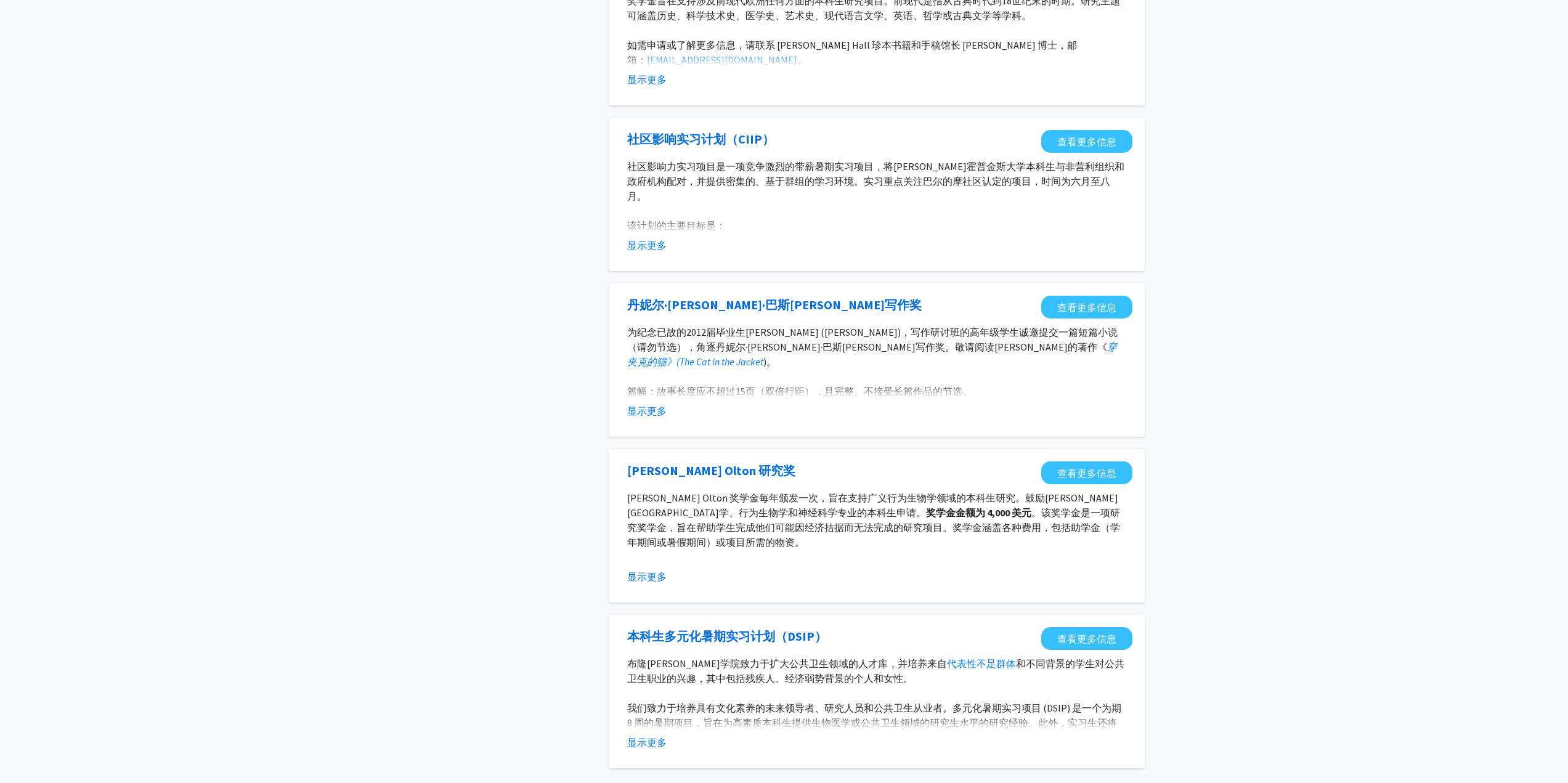
scroll to position [1190, 0]
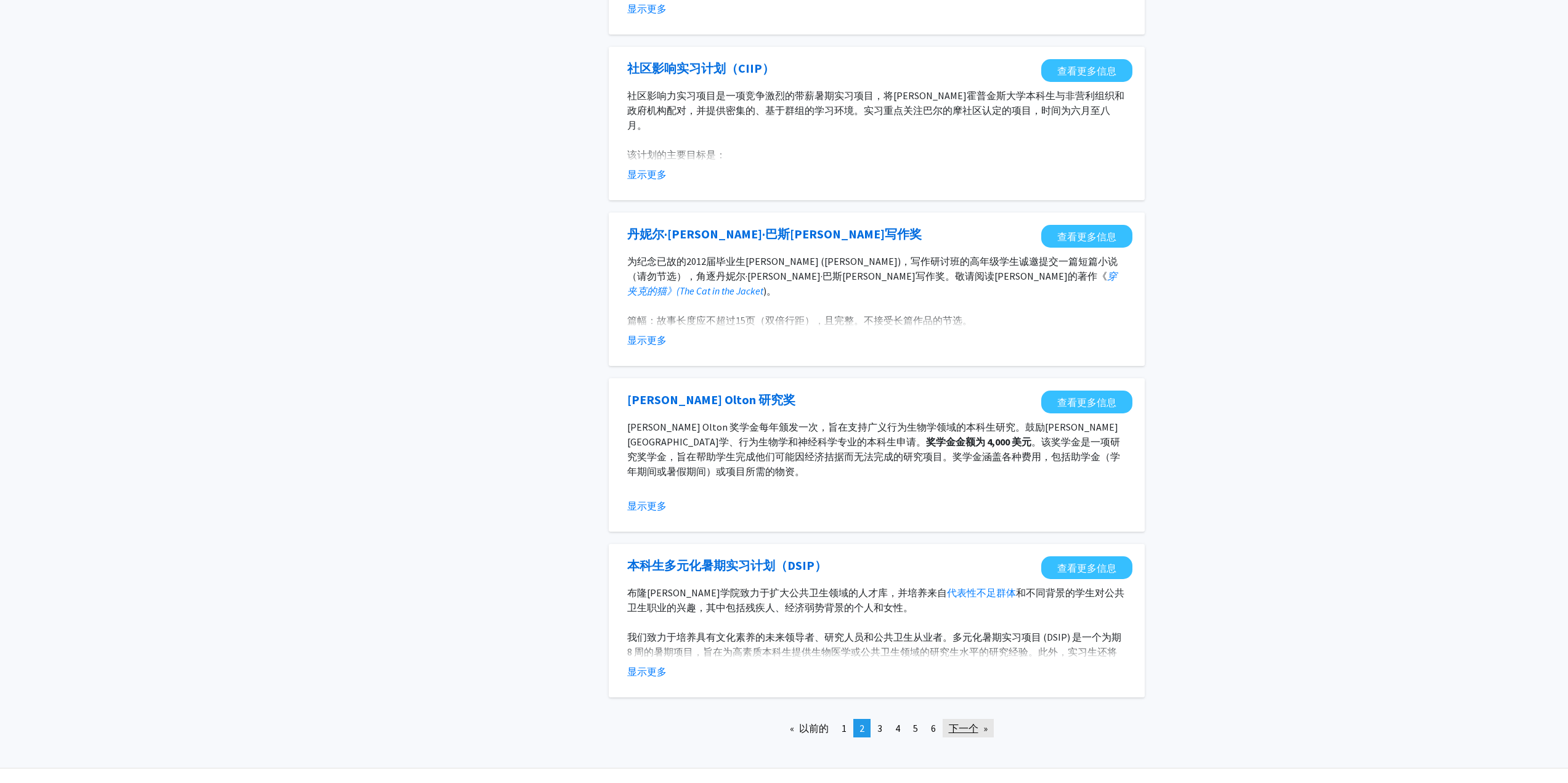
click at [952, 719] on link "下一个 页" at bounding box center [968, 728] width 51 height 18
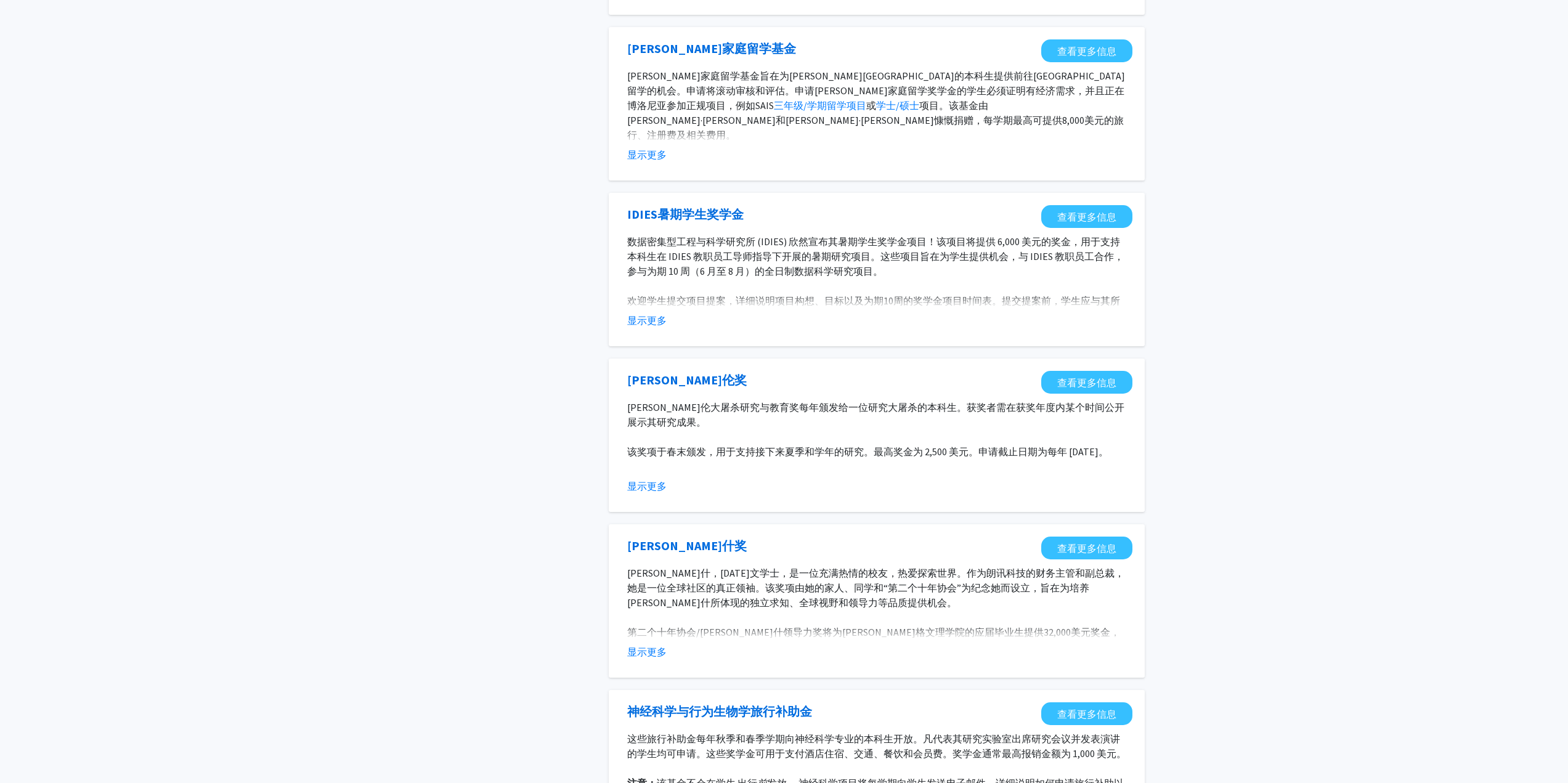
scroll to position [1067, 0]
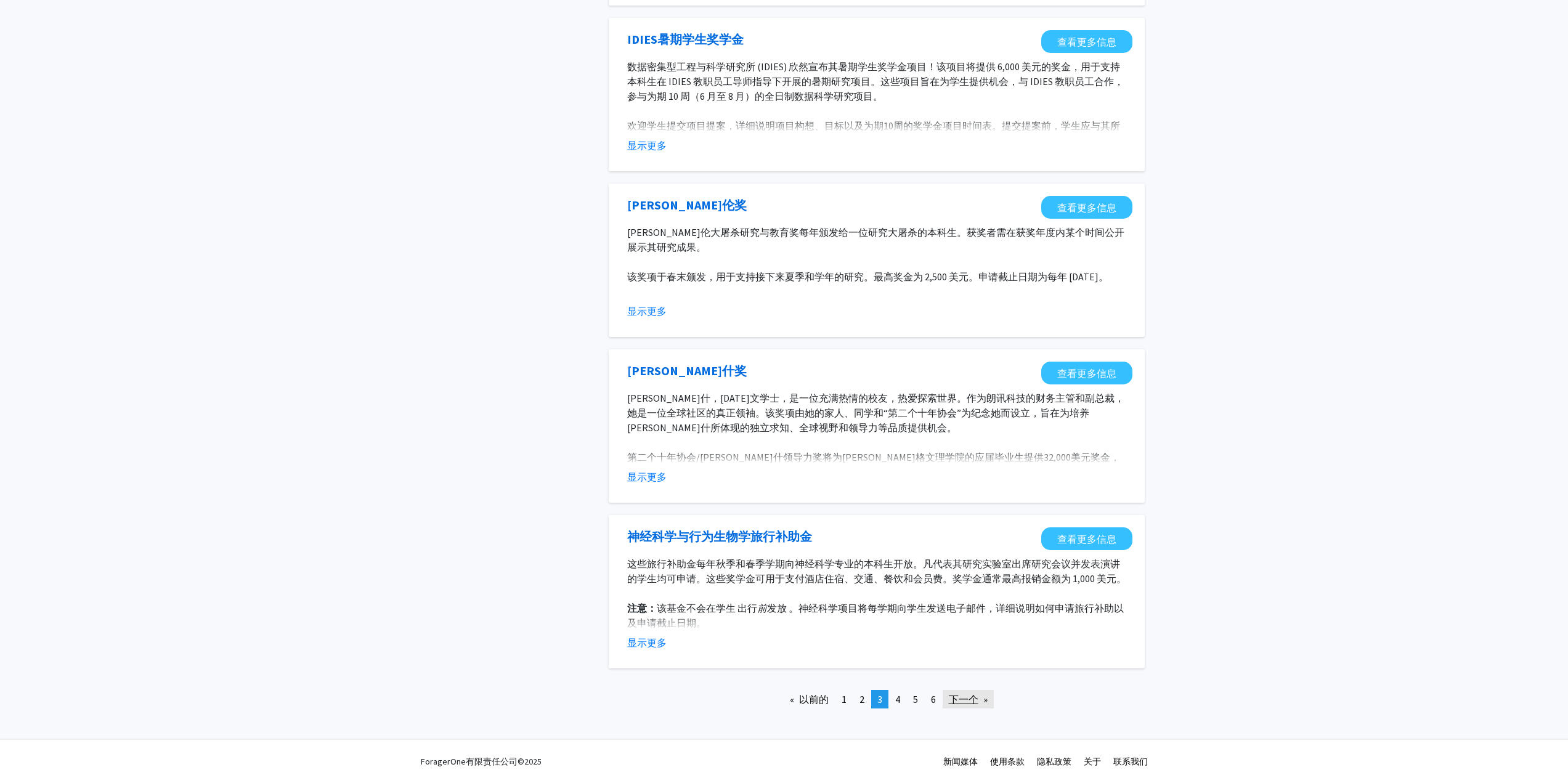
click at [963, 698] on font "下一个" at bounding box center [964, 700] width 29 height 12
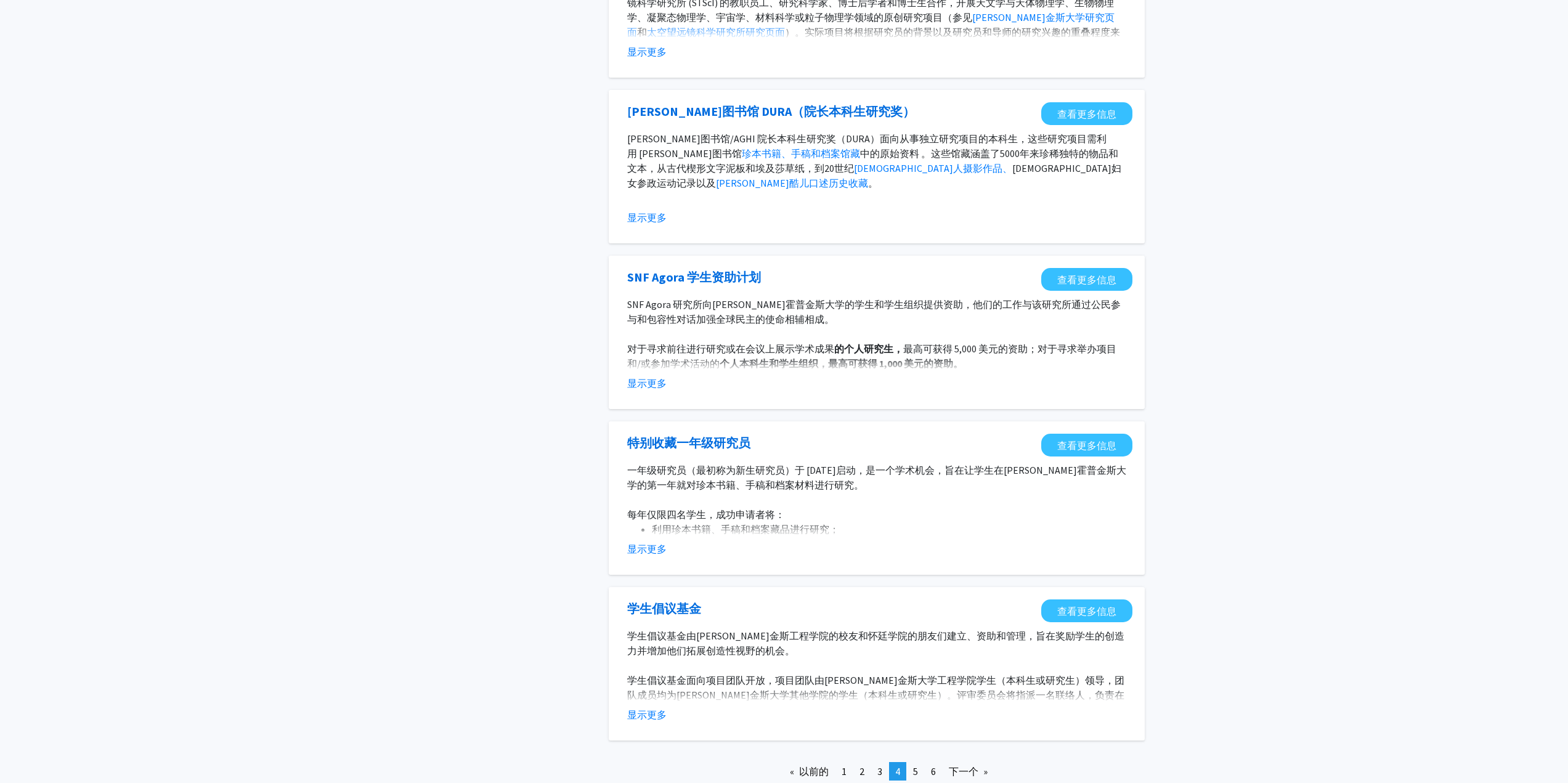
scroll to position [1067, 0]
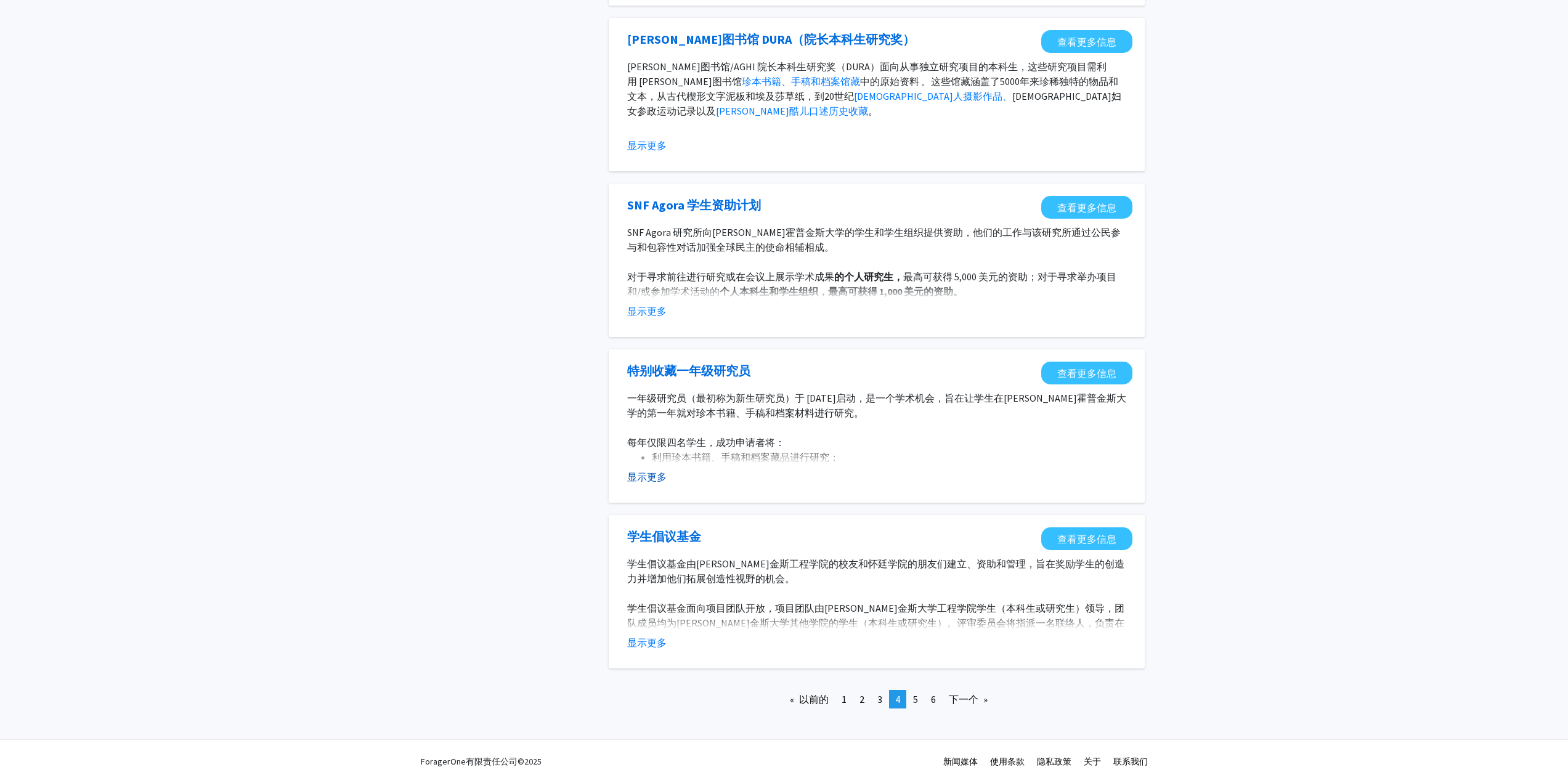
click at [660, 476] on font "显示更多" at bounding box center [647, 477] width 40 height 12
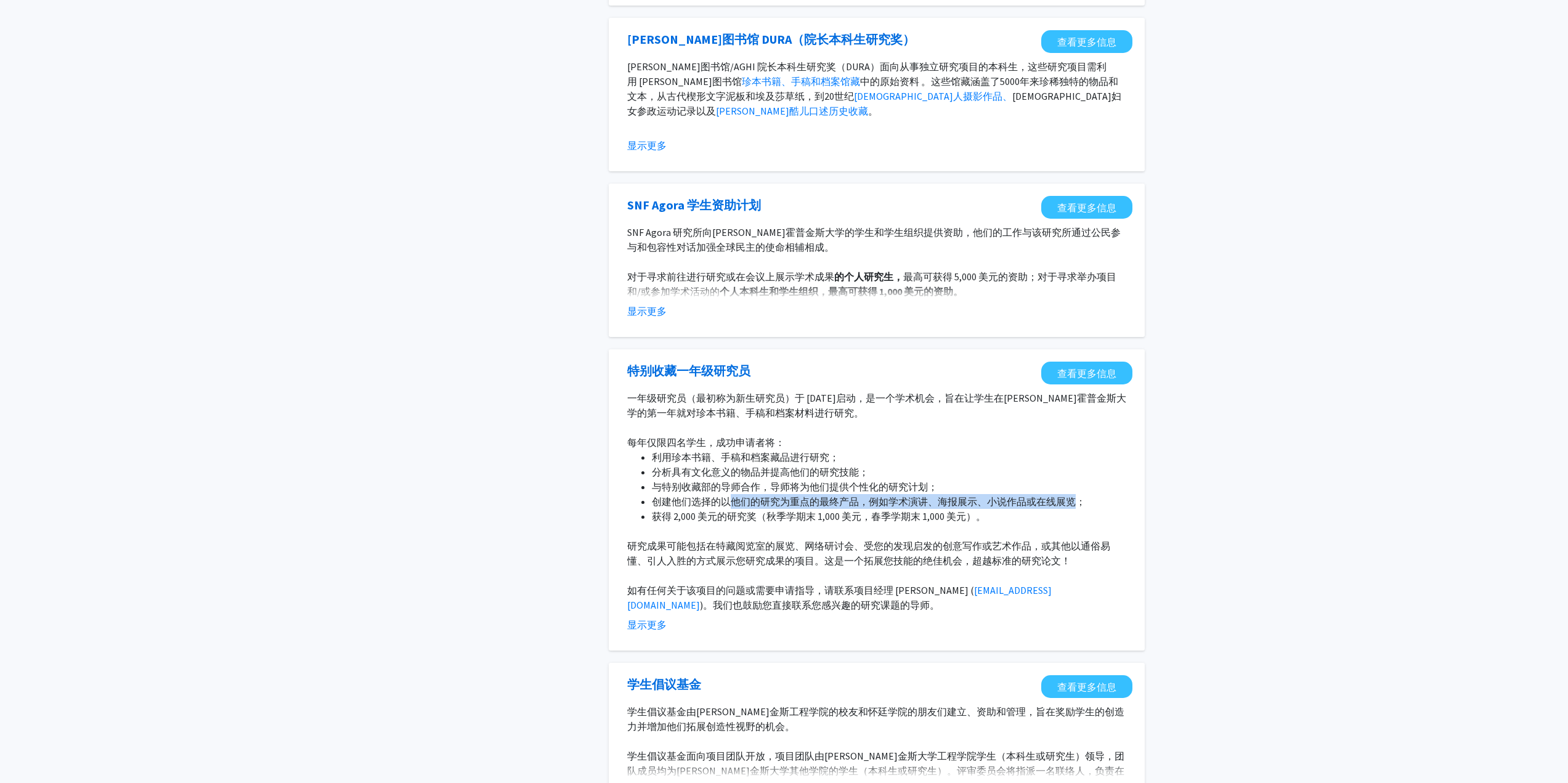
drag, startPoint x: 726, startPoint y: 507, endPoint x: 1078, endPoint y: 505, distance: 352.0
click at [1078, 505] on font "创建他们选择的以他们的研究为重点的最终产品，例如学术演讲、海报展示、小说作品或在线展览；" at bounding box center [868, 502] width 434 height 12
drag, startPoint x: 749, startPoint y: 484, endPoint x: 954, endPoint y: 494, distance: 205.2
click at [954, 494] on li "与特别收藏部的导师合作，导师将为他们提供个性化的研究计划；" at bounding box center [889, 487] width 474 height 15
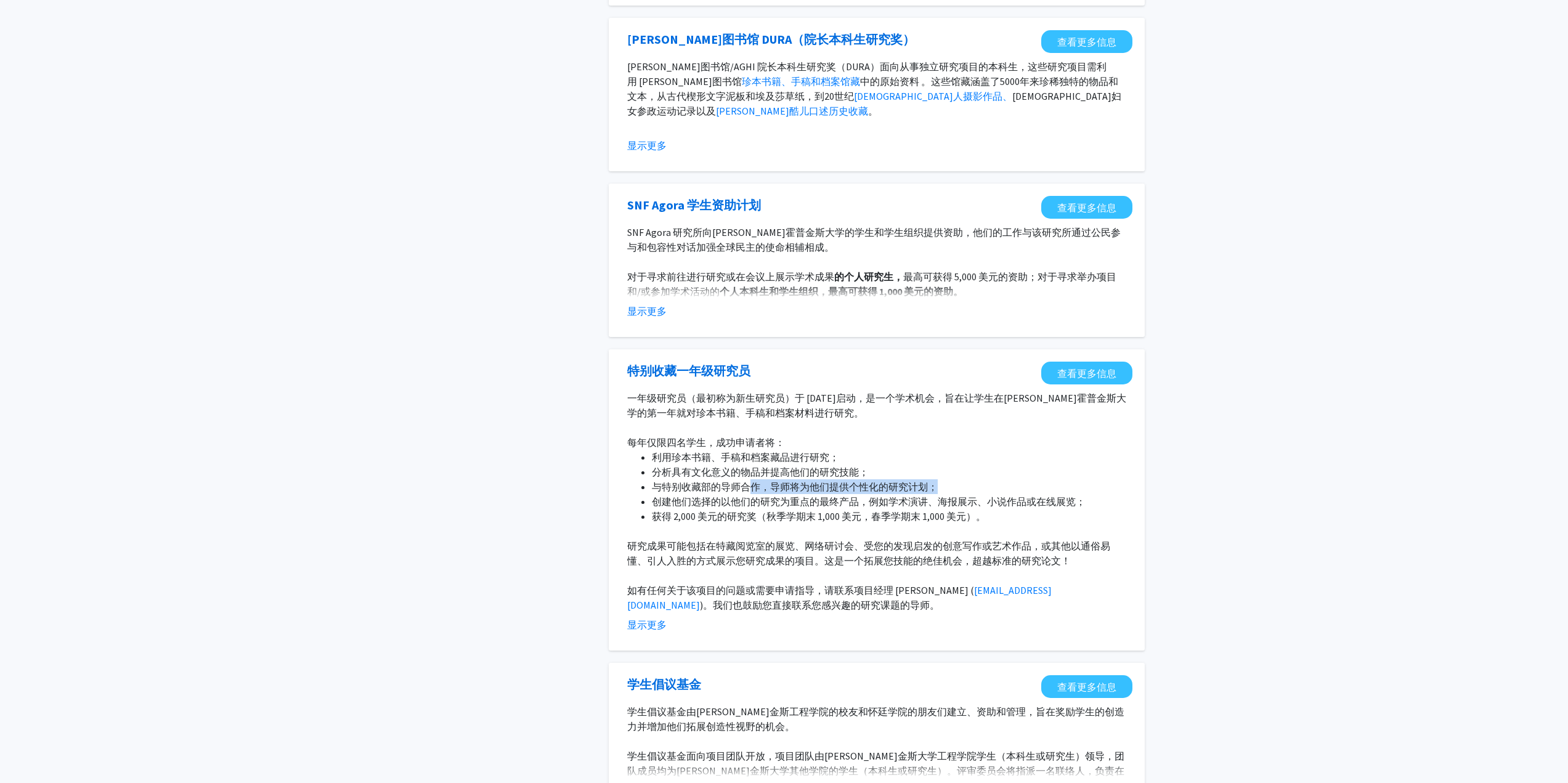
click at [954, 494] on li "与特别收藏部的导师合作，导师将为他们提供个性化的研究计划；" at bounding box center [889, 487] width 474 height 15
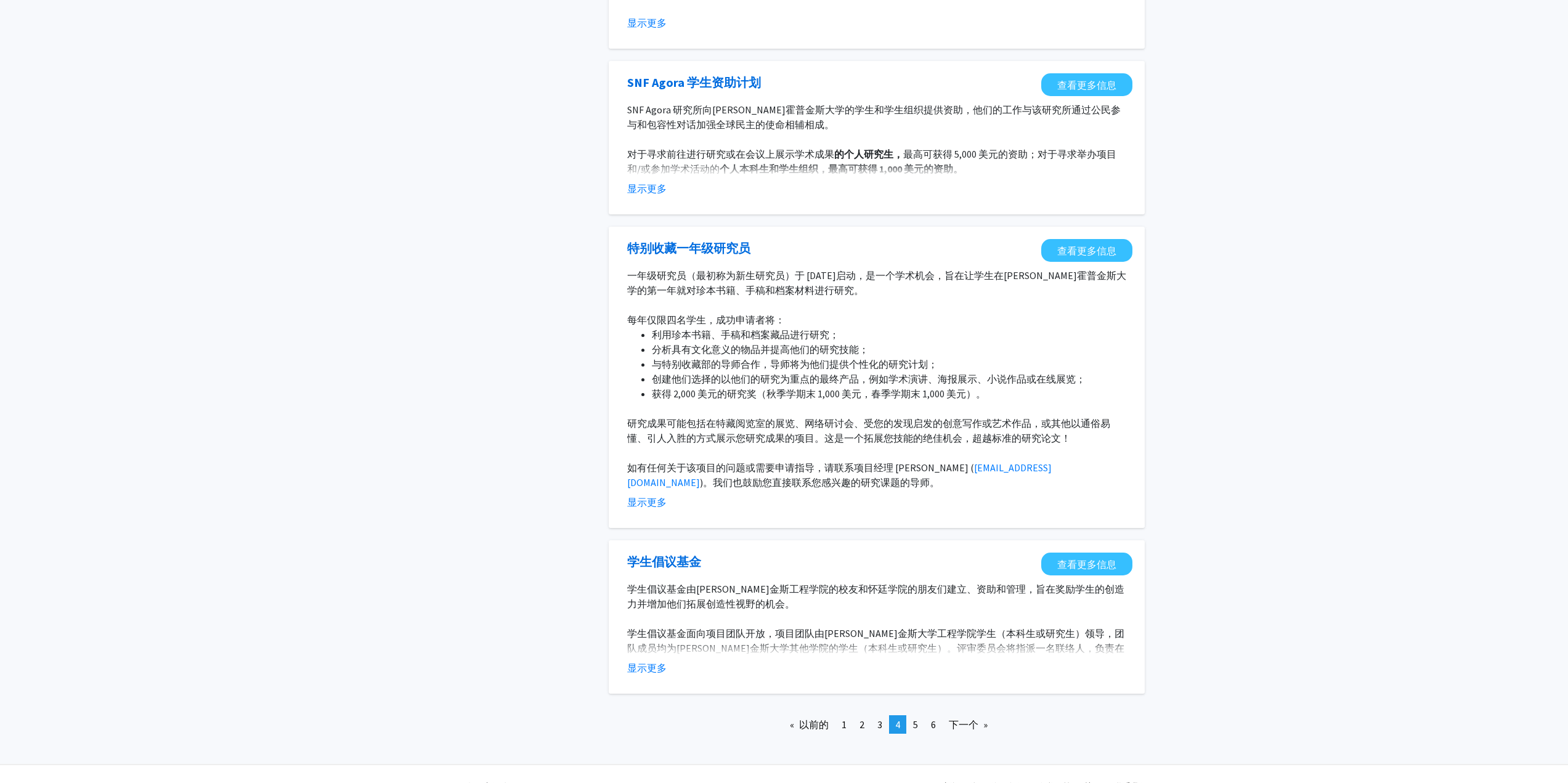
scroll to position [1190, 0]
click at [655, 672] on font "显示更多" at bounding box center [647, 668] width 40 height 12
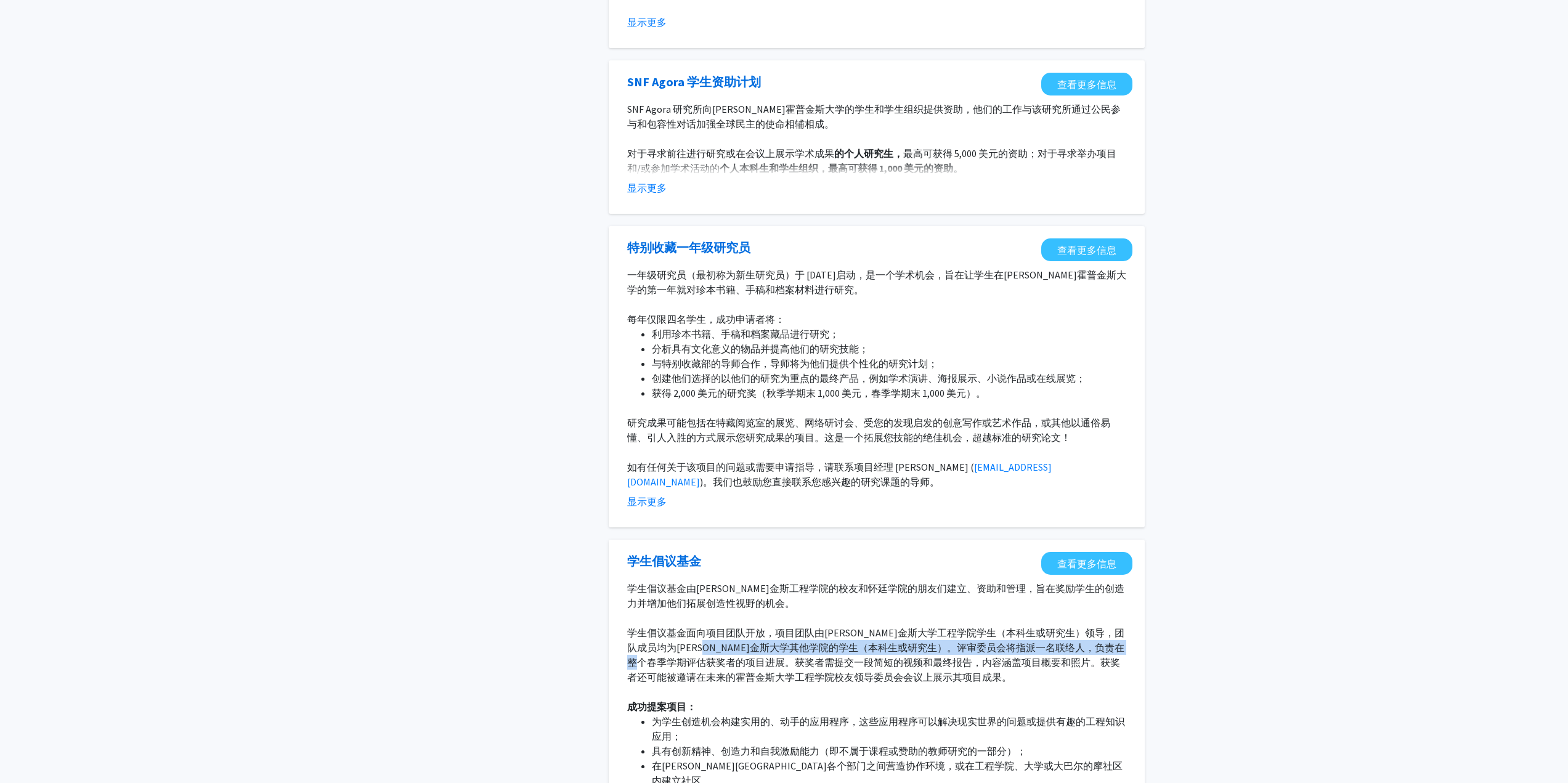
drag, startPoint x: 784, startPoint y: 646, endPoint x: 732, endPoint y: 662, distance: 54.4
click at [732, 662] on font "学生倡议基金面向项目团队开放，项目团队由[PERSON_NAME]金斯大学工程学院学生（本科生或研究生）领导，团队成员均为[PERSON_NAME]金斯大学其…" at bounding box center [875, 655] width 497 height 56
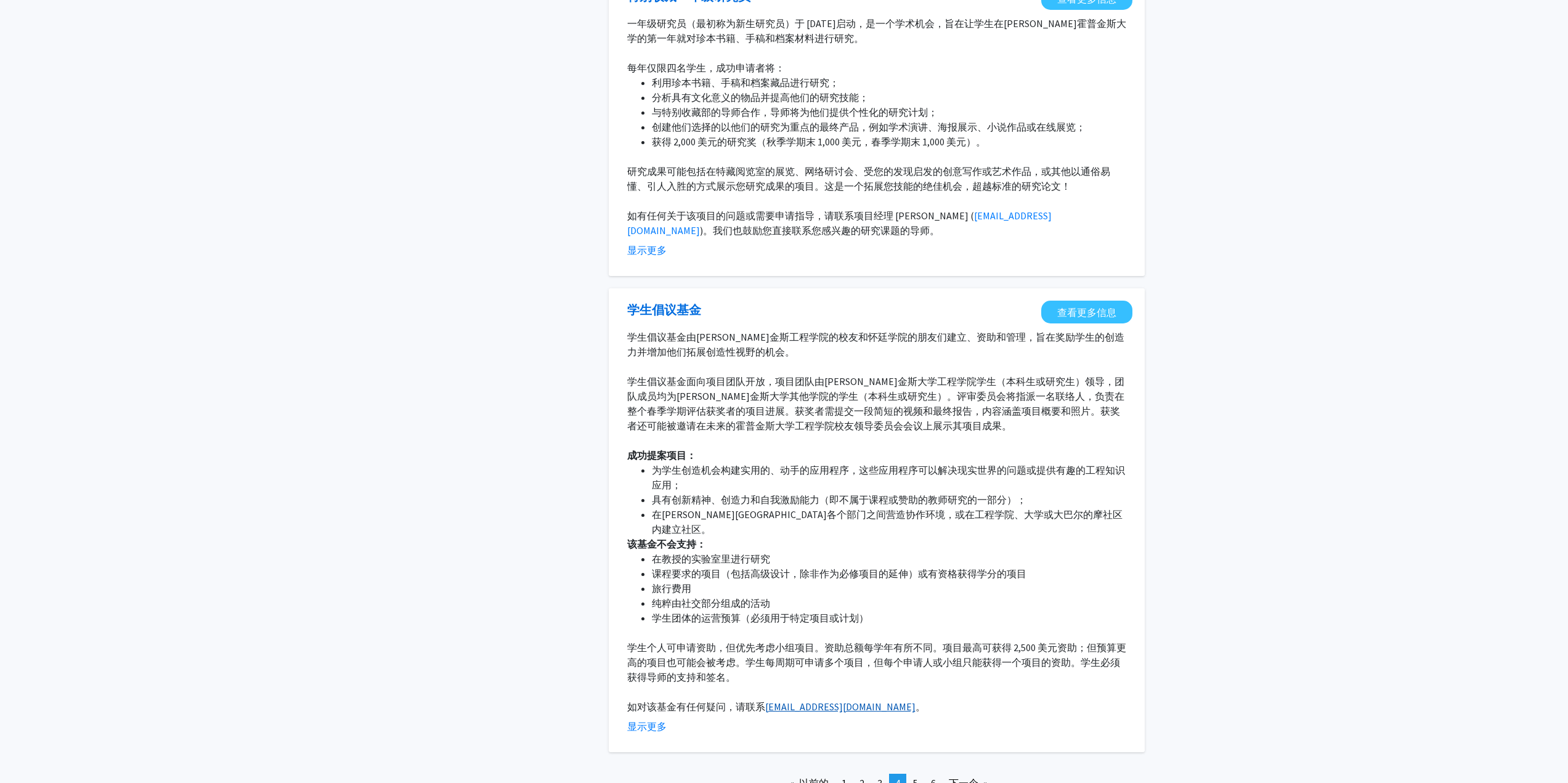
scroll to position [1511, 0]
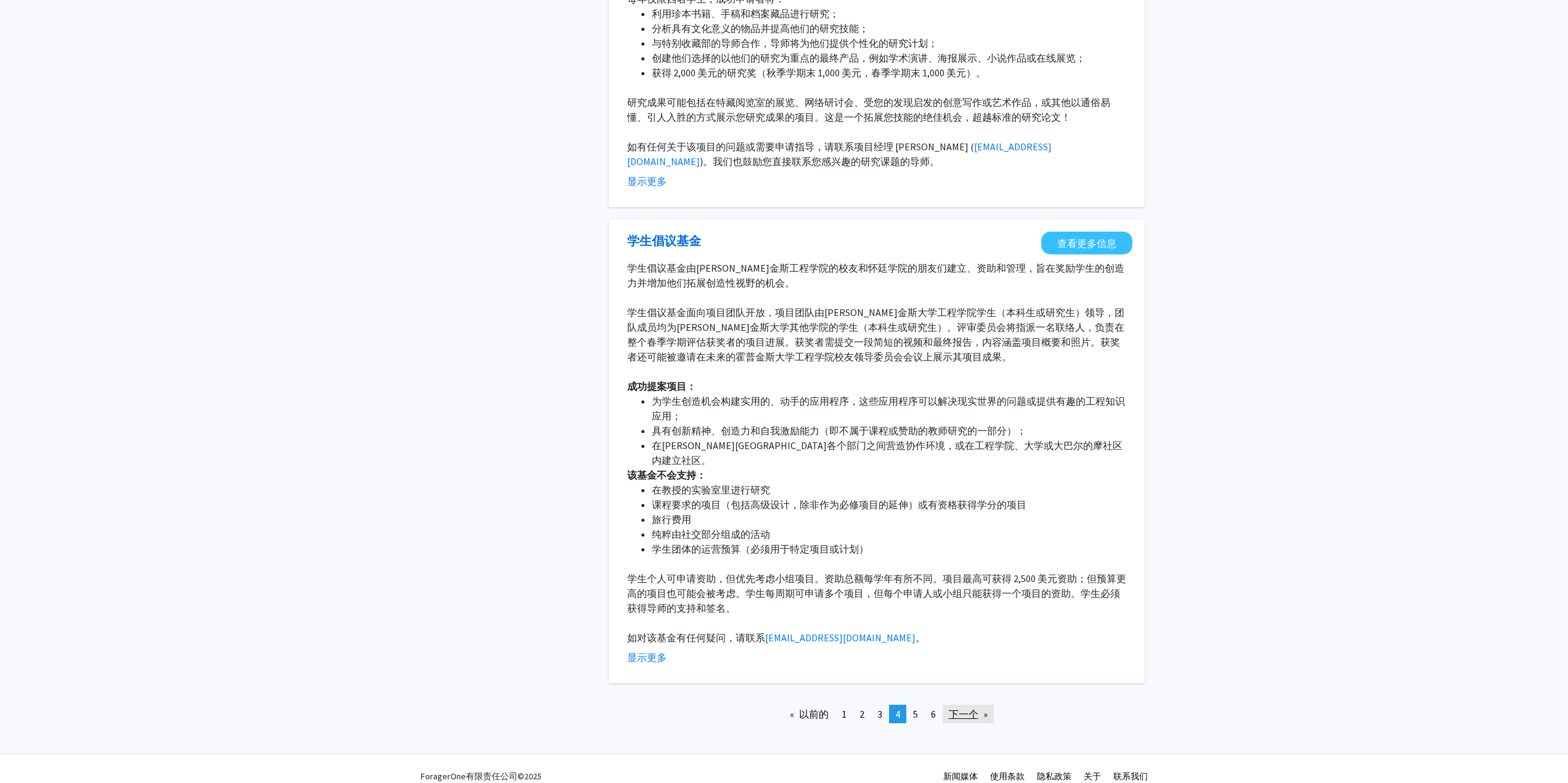
click at [978, 705] on link "下一个 页" at bounding box center [968, 714] width 51 height 18
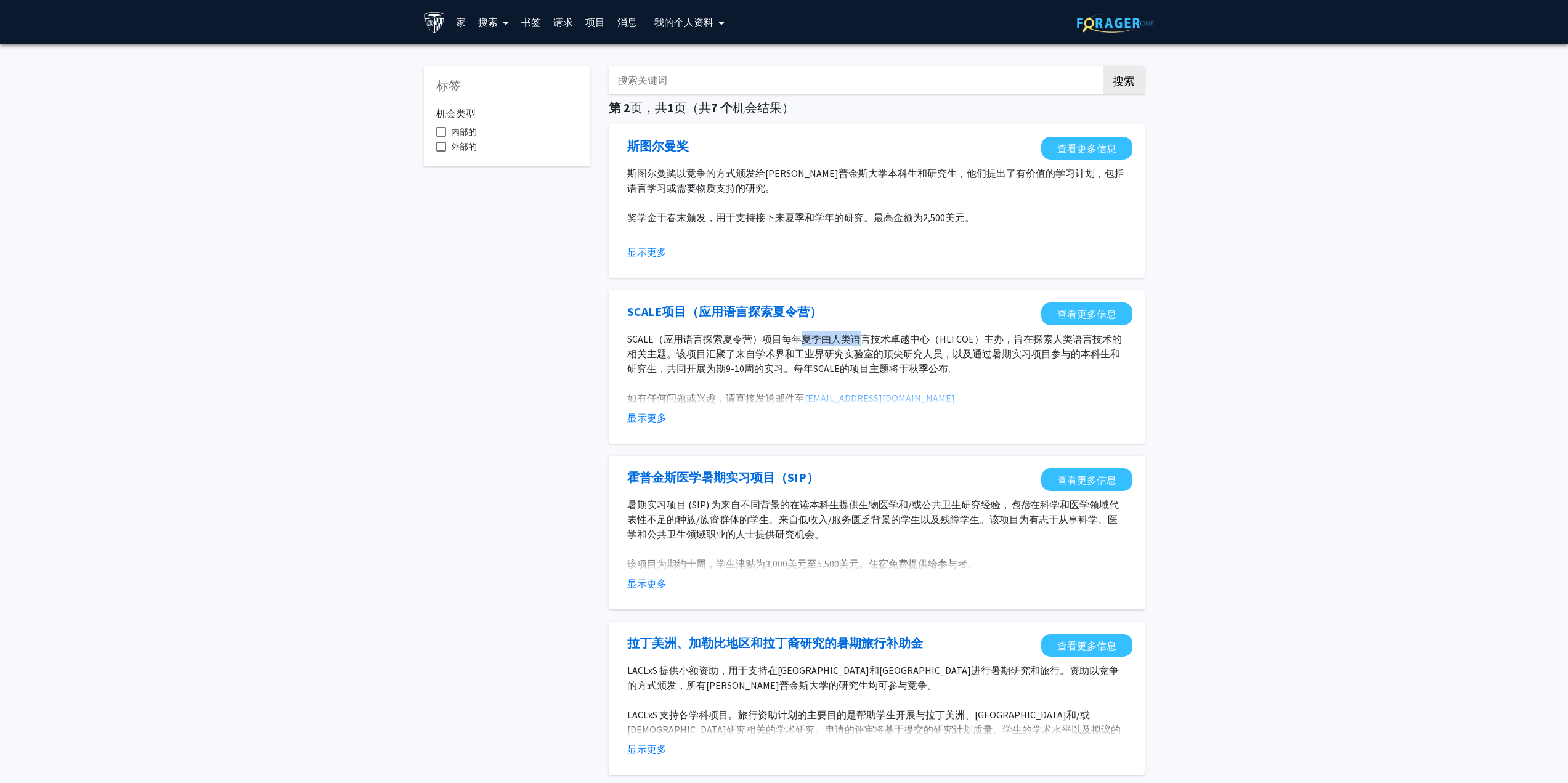
drag, startPoint x: 798, startPoint y: 342, endPoint x: 864, endPoint y: 343, distance: 66.0
click at [864, 343] on font "SCALE（应用语言探索夏令营）项目每年夏季由人类语言技术卓越中心（HLTCOE）主办，旨在探索人类语言技术的相关主题。该项目汇聚了来自学术界和工业界研究实验…" at bounding box center [874, 353] width 494 height 42
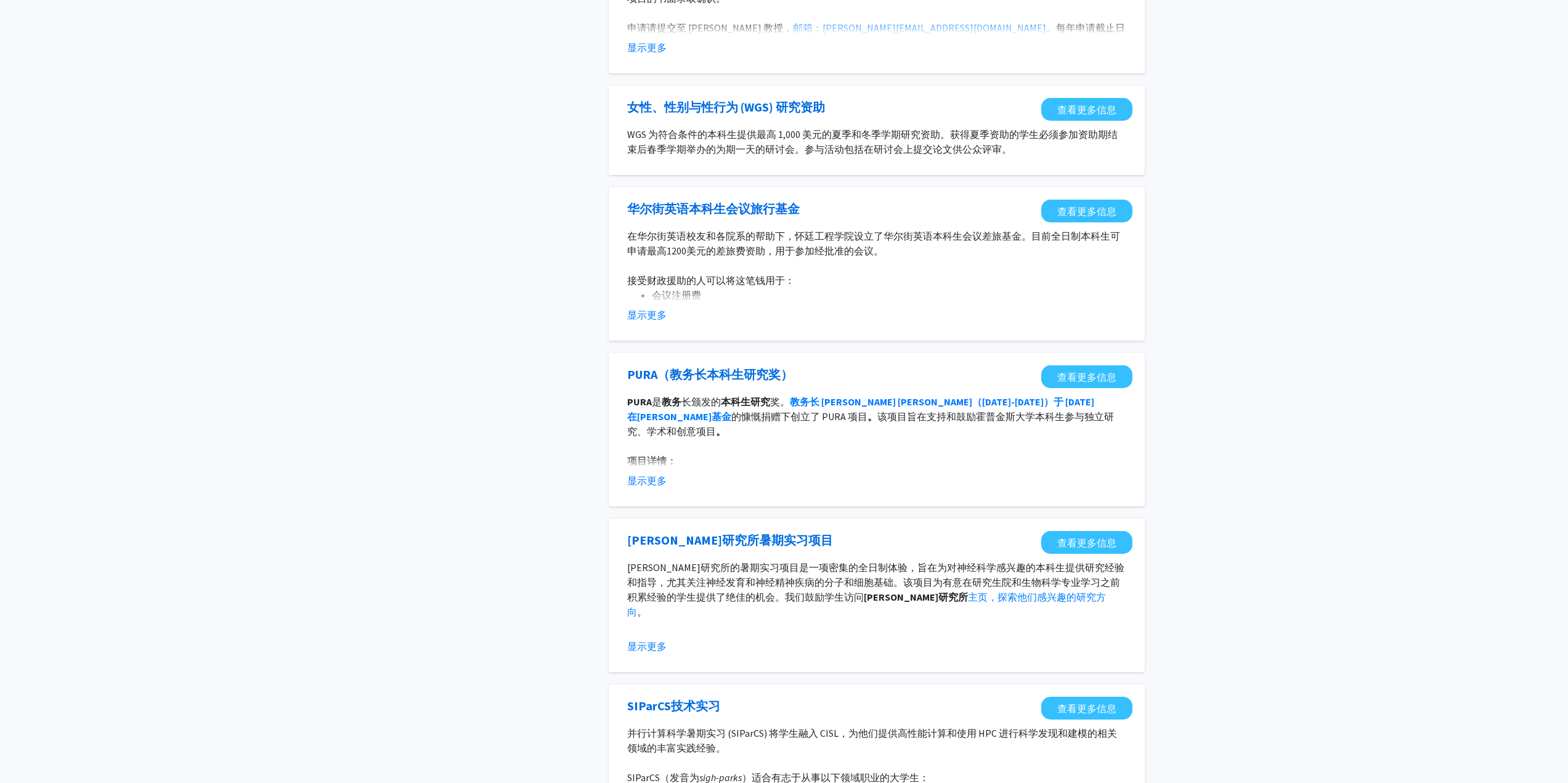
scroll to position [1038, 0]
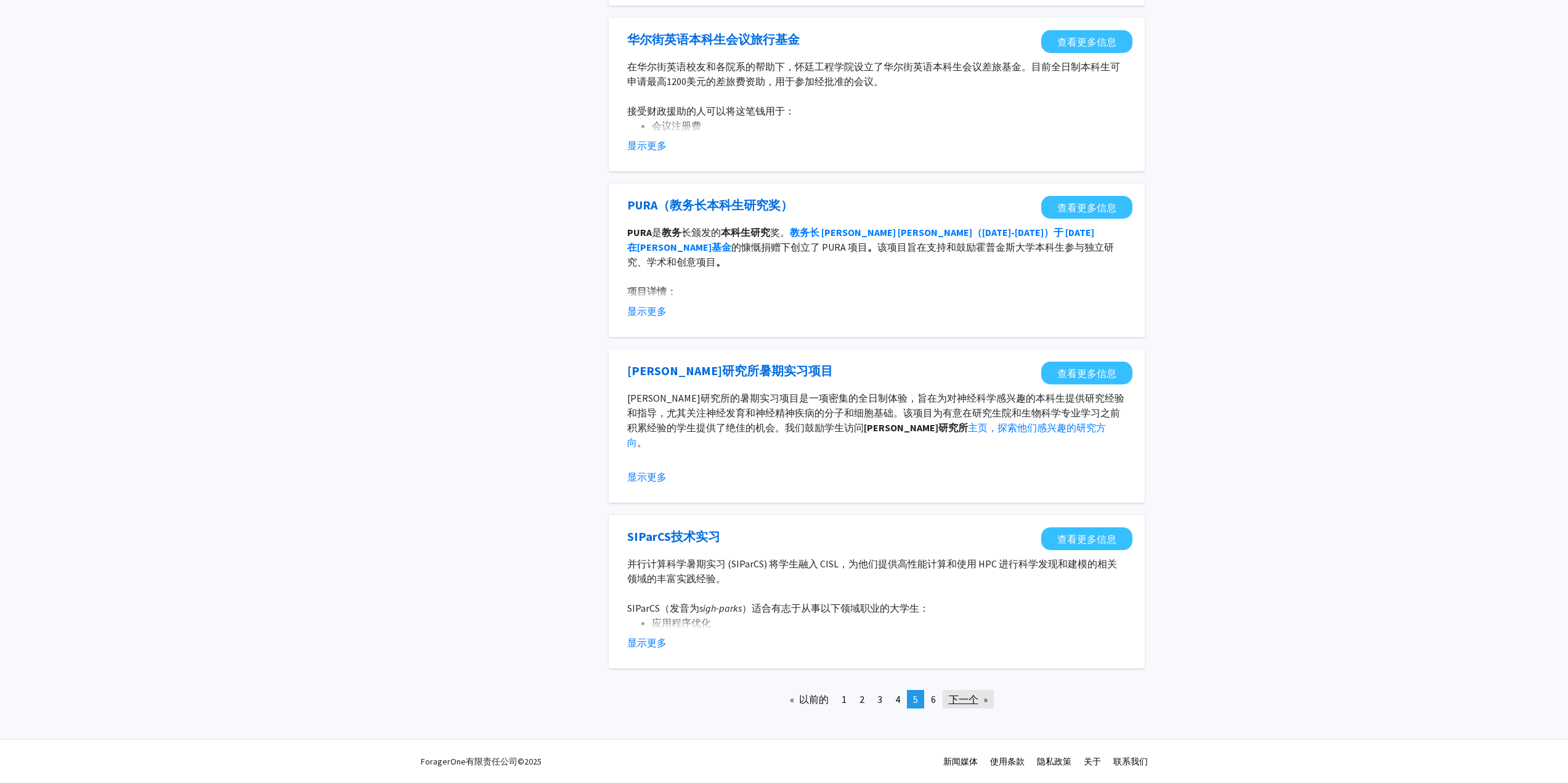
click at [970, 704] on font "下一个" at bounding box center [964, 700] width 29 height 12
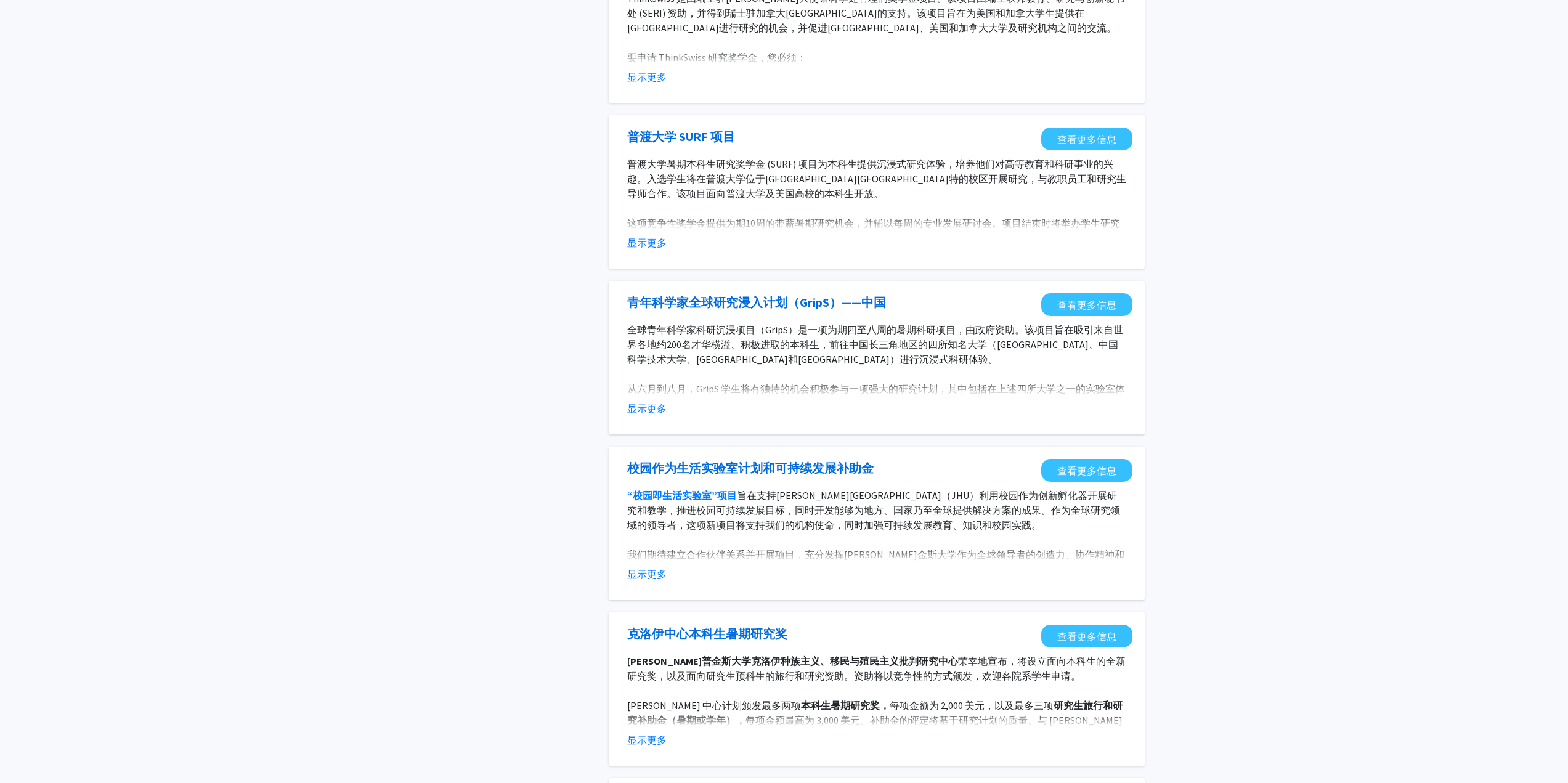
scroll to position [308, 0]
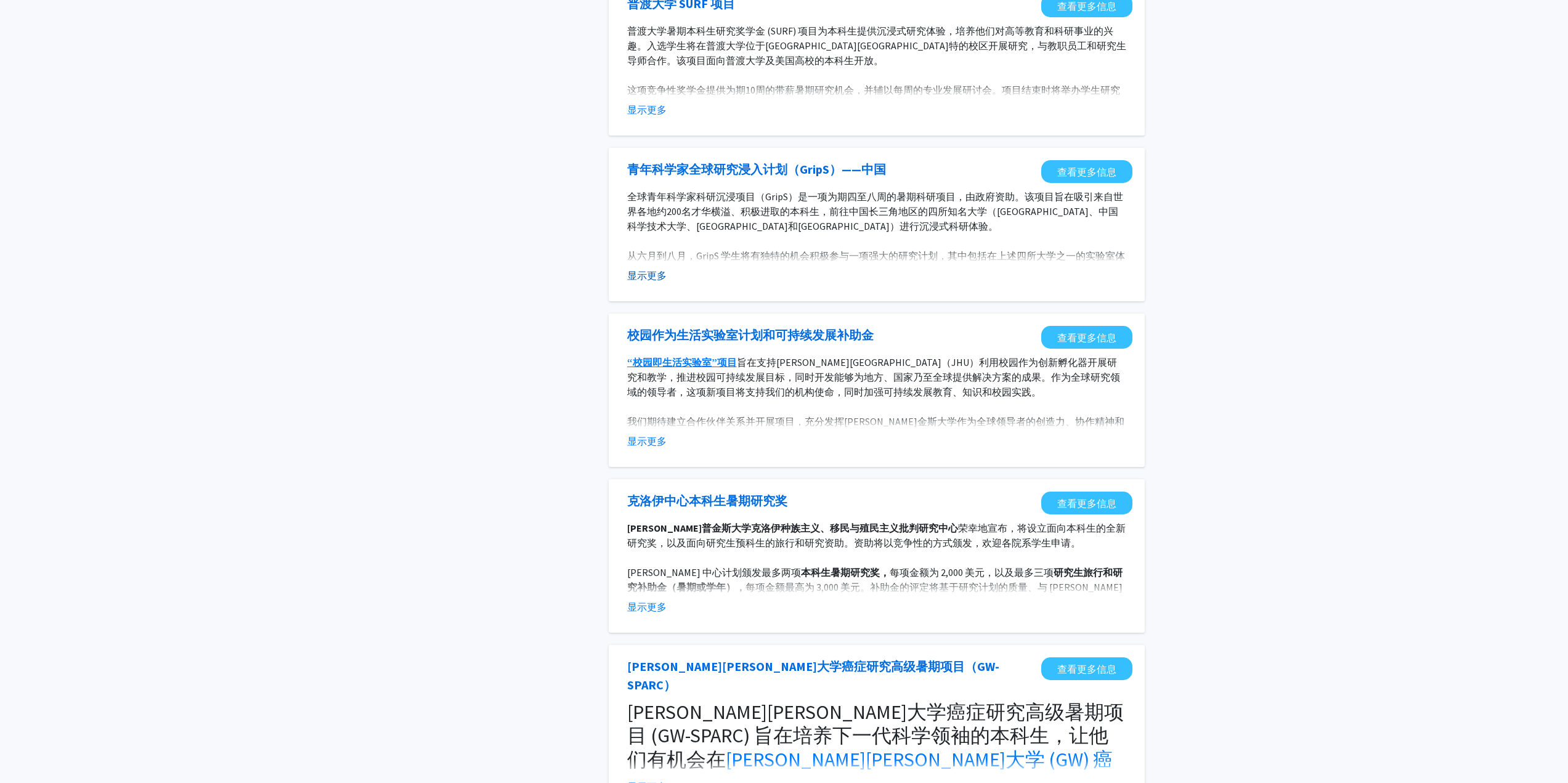
click at [655, 272] on font "显示更多" at bounding box center [647, 275] width 40 height 12
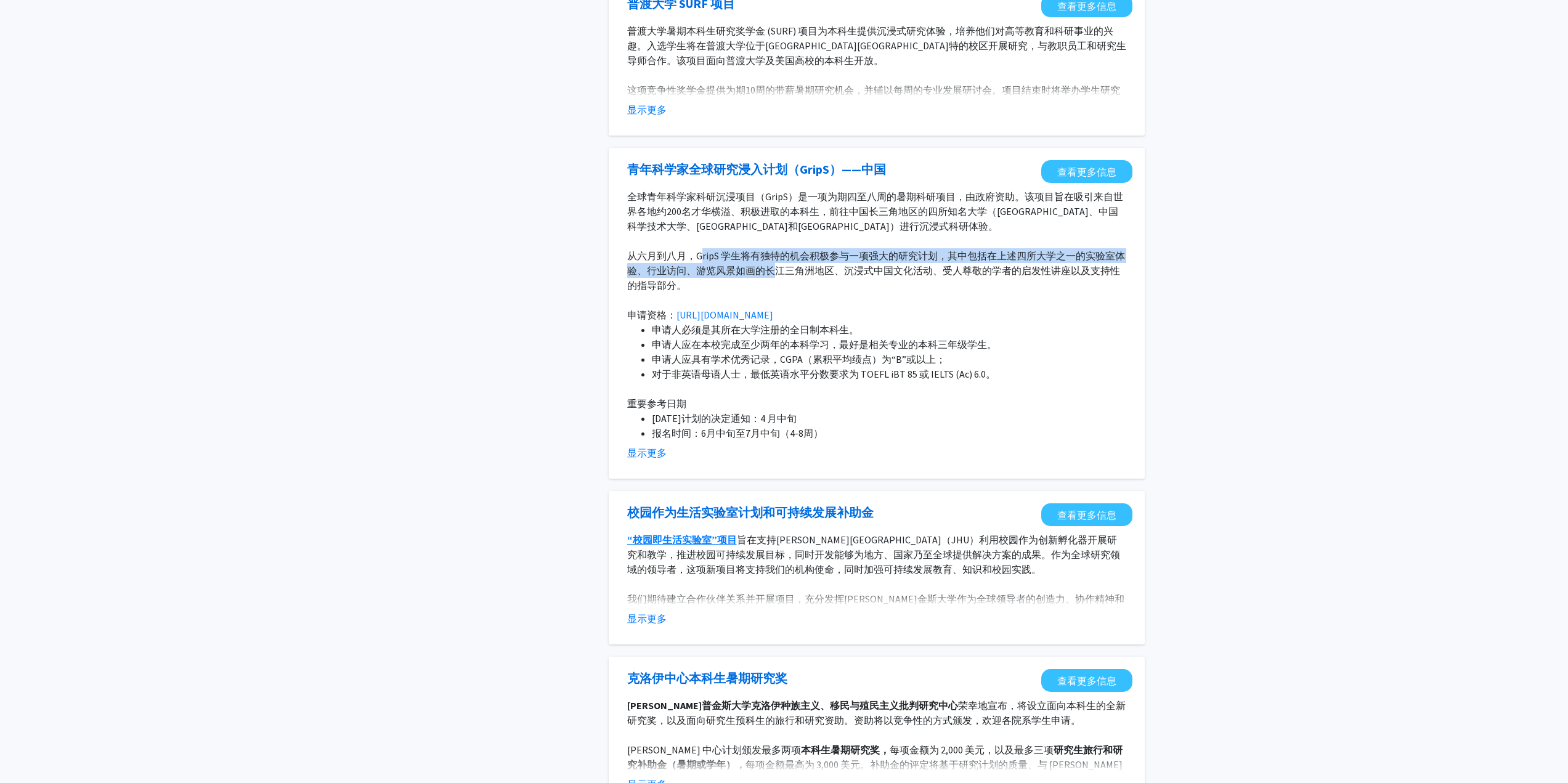
drag, startPoint x: 700, startPoint y: 256, endPoint x: 777, endPoint y: 268, distance: 77.9
click at [777, 268] on font "从六月到八月，GripS 学生将有独特的机会积极参与一项强大的研究计划，其中包括在上述四所大学之一的实验室体验、行业访问、游览风景如画的长江三角洲地区、沉浸式…" at bounding box center [875, 270] width 498 height 42
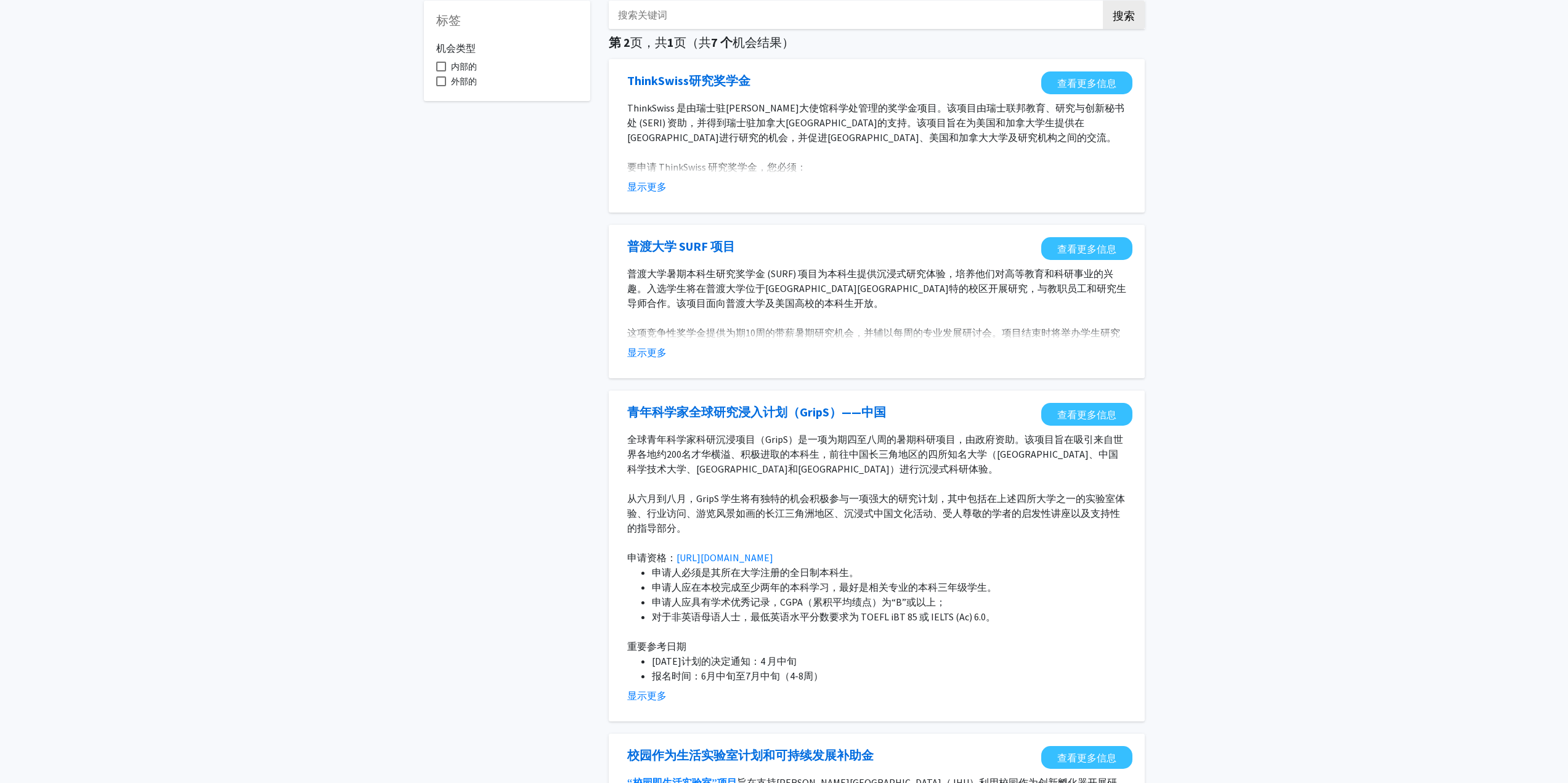
scroll to position [0, 0]
